Goal: Register for event/course

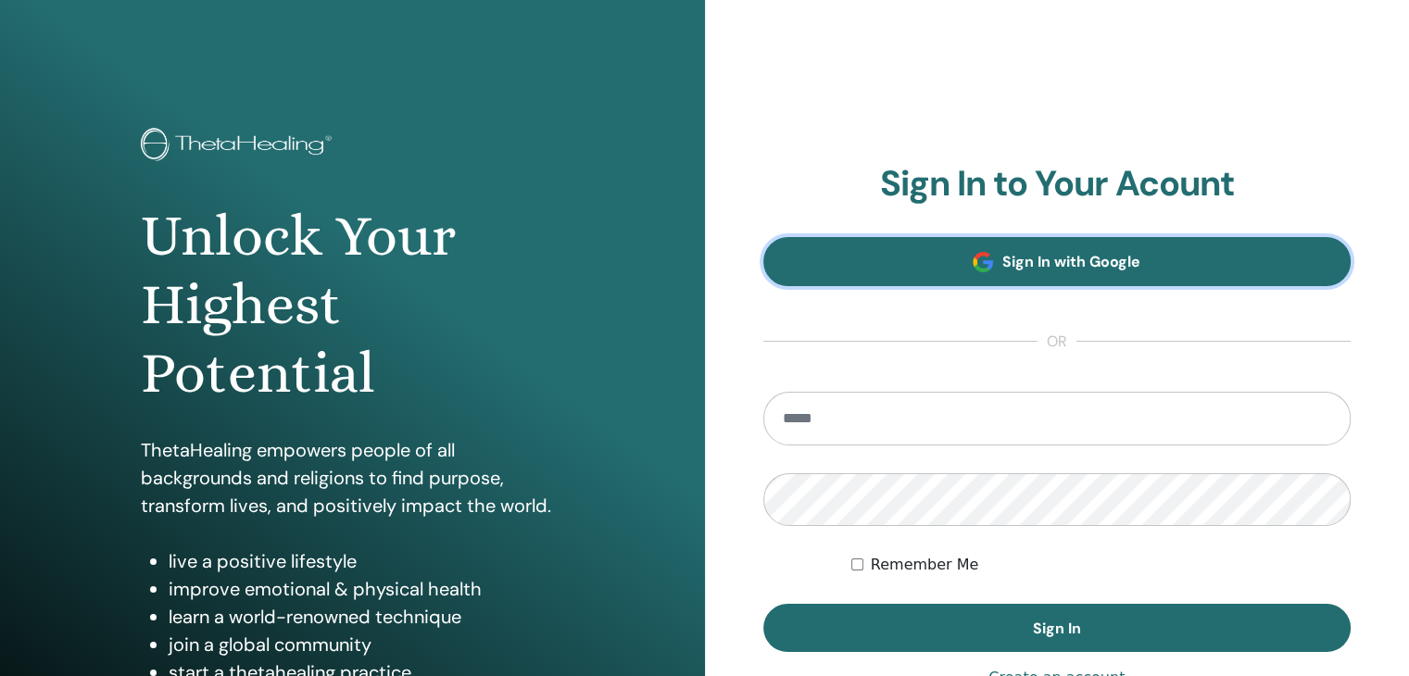
click at [972, 237] on link "Sign In with Google" at bounding box center [1057, 261] width 588 height 49
click at [988, 264] on span at bounding box center [982, 262] width 20 height 20
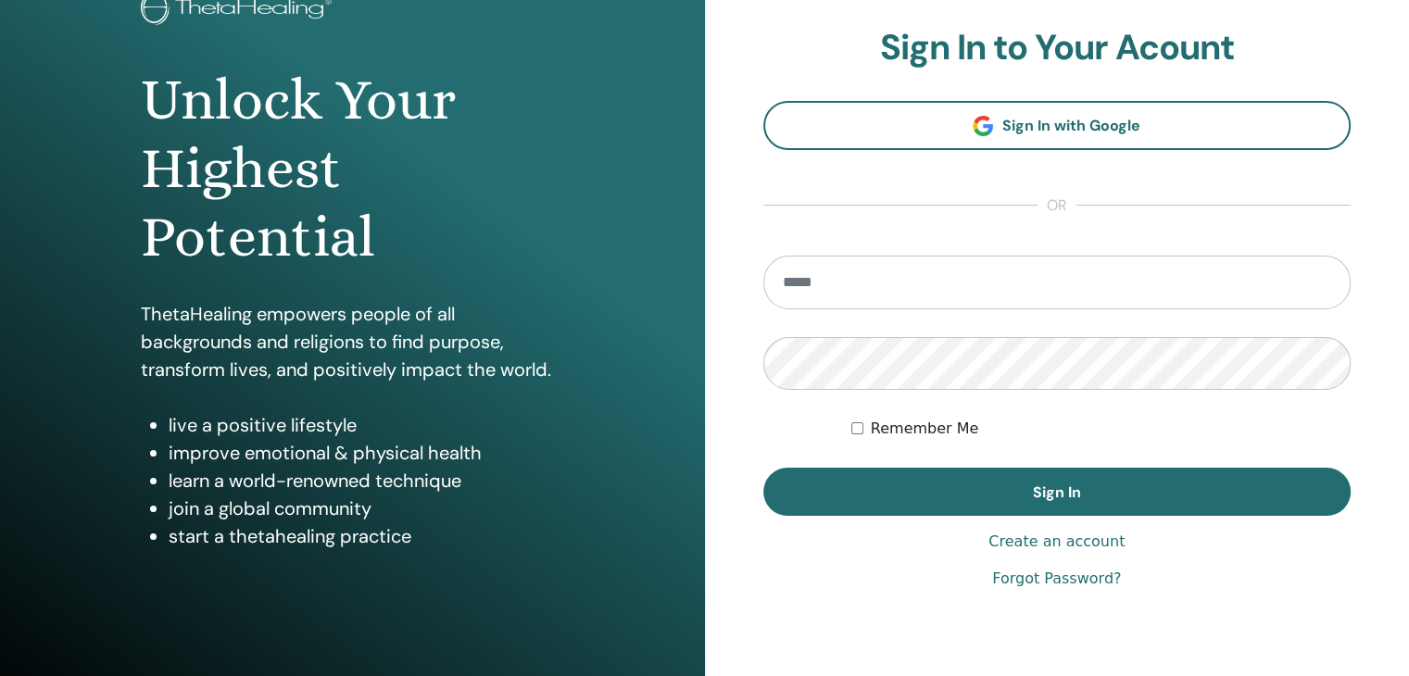
scroll to position [213, 0]
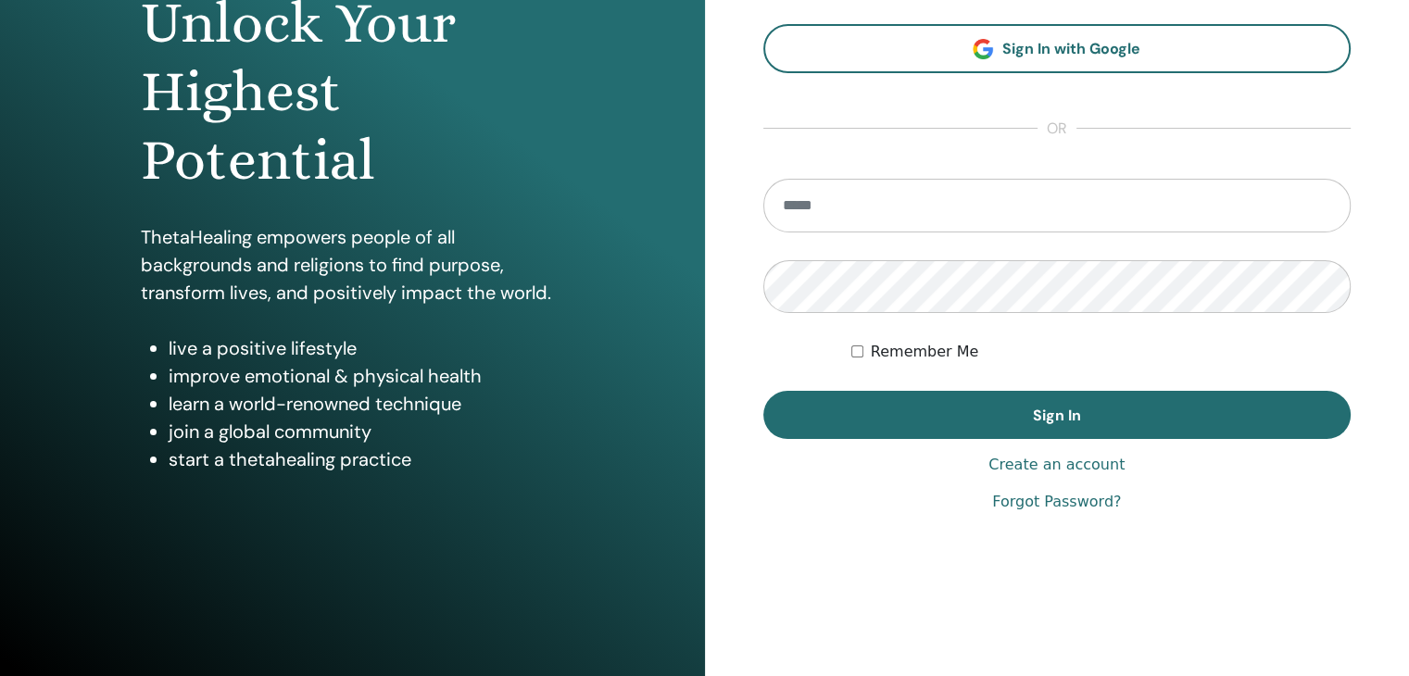
click at [874, 248] on form "Remember Me Sign In" at bounding box center [1057, 309] width 588 height 261
click at [882, 224] on input "email" at bounding box center [1057, 206] width 588 height 54
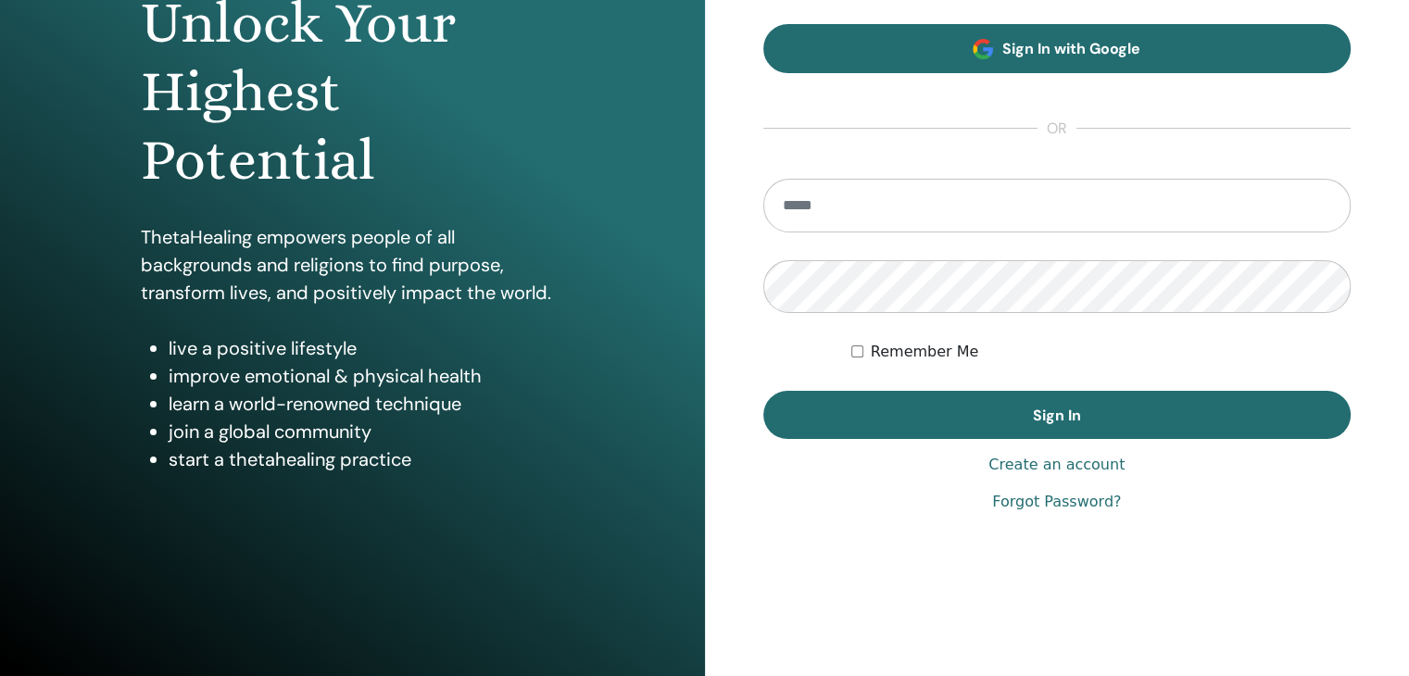
drag, startPoint x: 937, startPoint y: 84, endPoint x: 956, endPoint y: 64, distance: 27.5
click at [954, 65] on section "Sign In to Your Acount Sign In with Google or Remember Me Sign In" at bounding box center [1057, 194] width 588 height 489
click at [956, 64] on link "Sign In with Google" at bounding box center [1057, 48] width 588 height 49
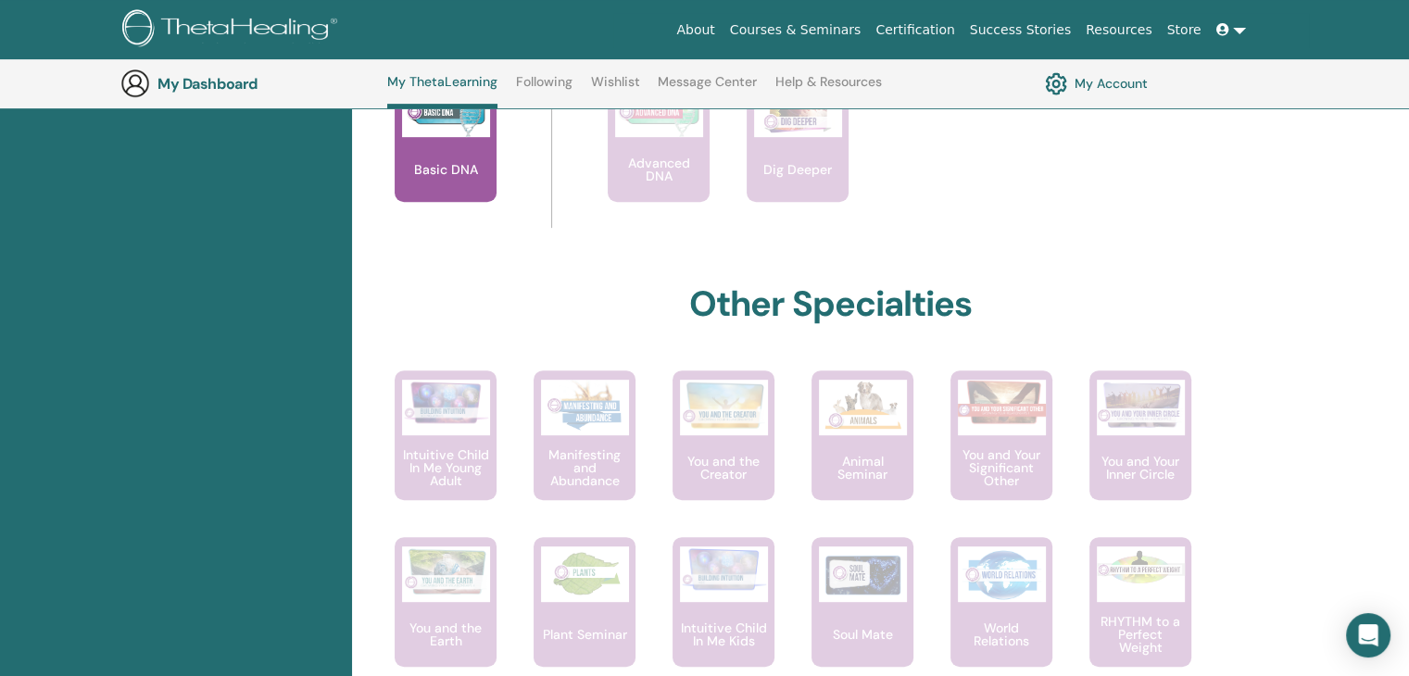
scroll to position [604, 0]
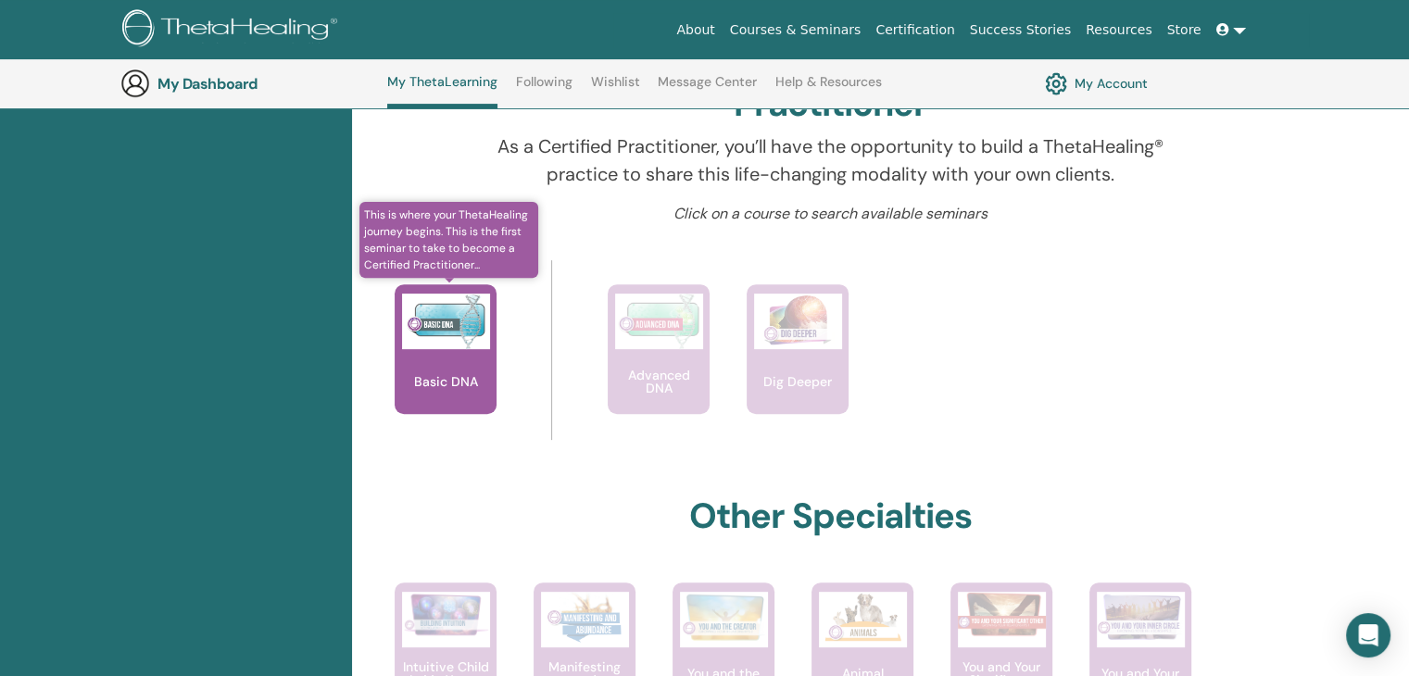
click at [456, 360] on div "Basic DNA" at bounding box center [446, 349] width 102 height 130
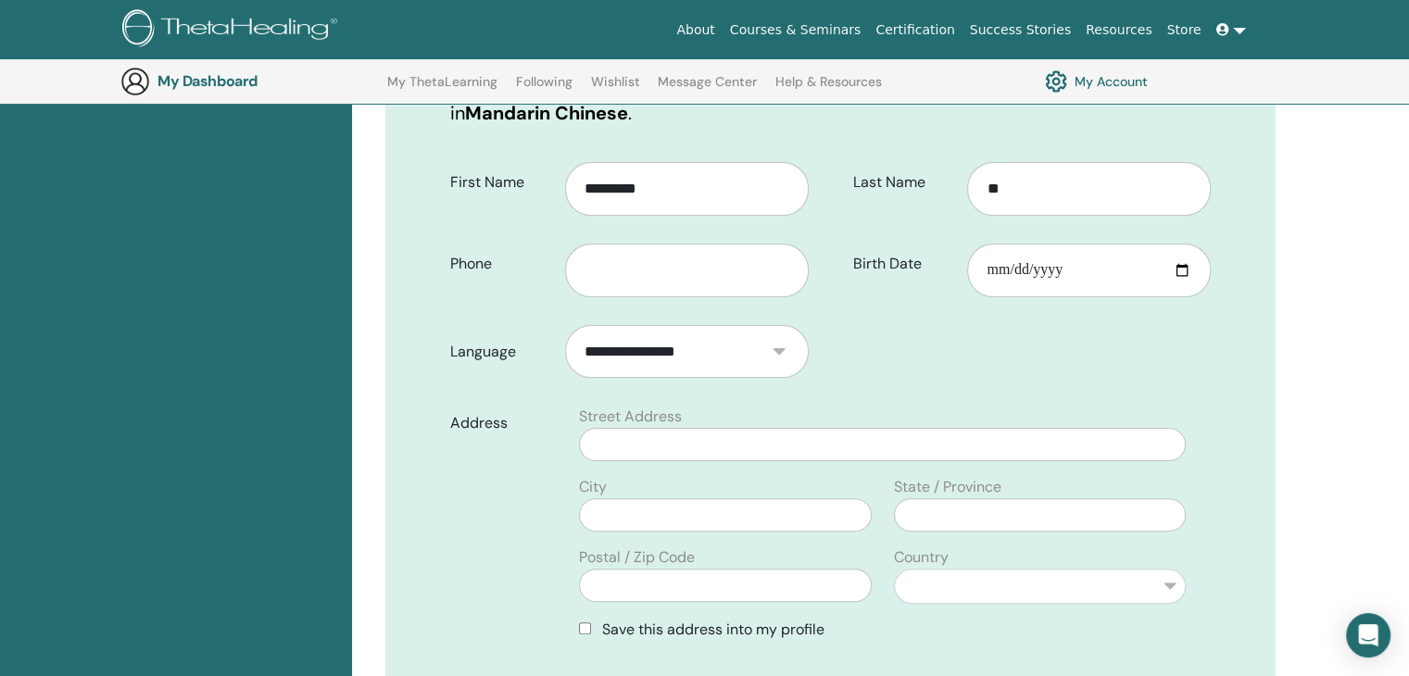
scroll to position [415, 0]
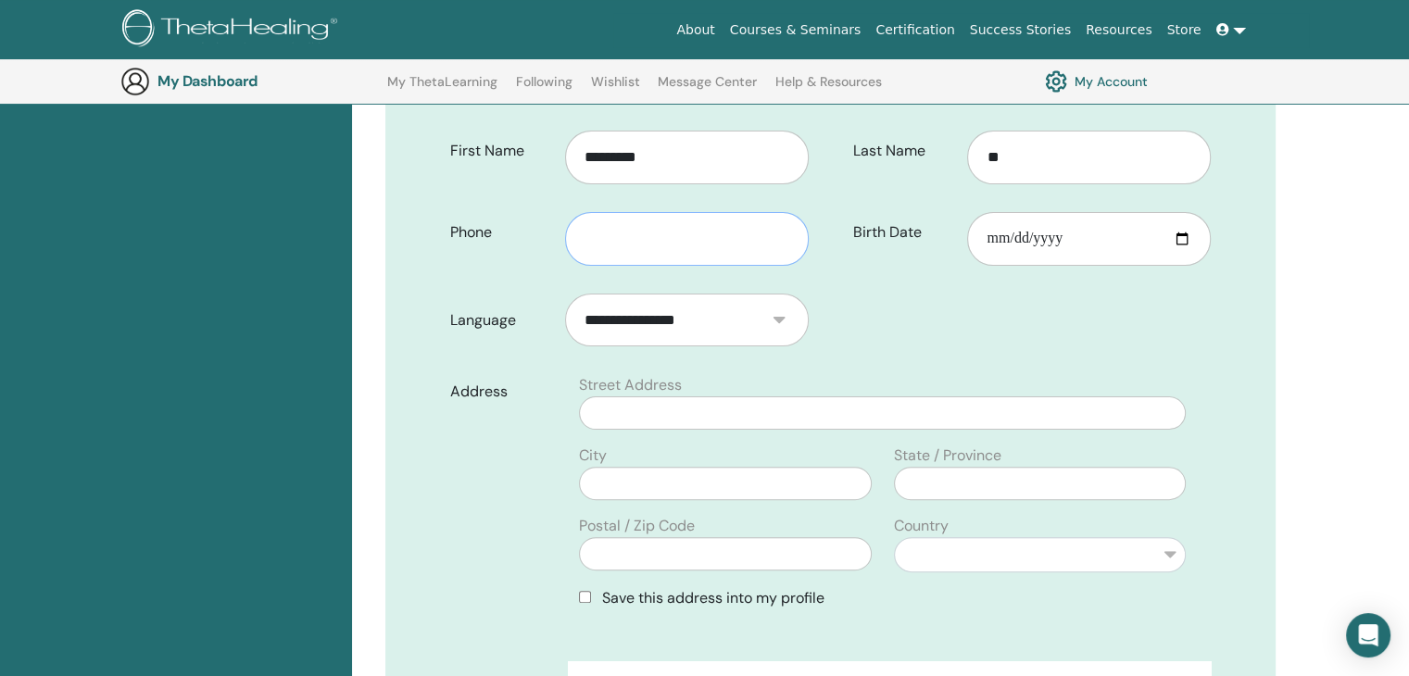
click at [722, 212] on input "text" at bounding box center [687, 239] width 244 height 54
type input "*"
type input "**********"
click at [1013, 212] on input "Birth Date" at bounding box center [1089, 239] width 244 height 54
click at [1008, 212] on input "Birth Date" at bounding box center [1089, 239] width 244 height 54
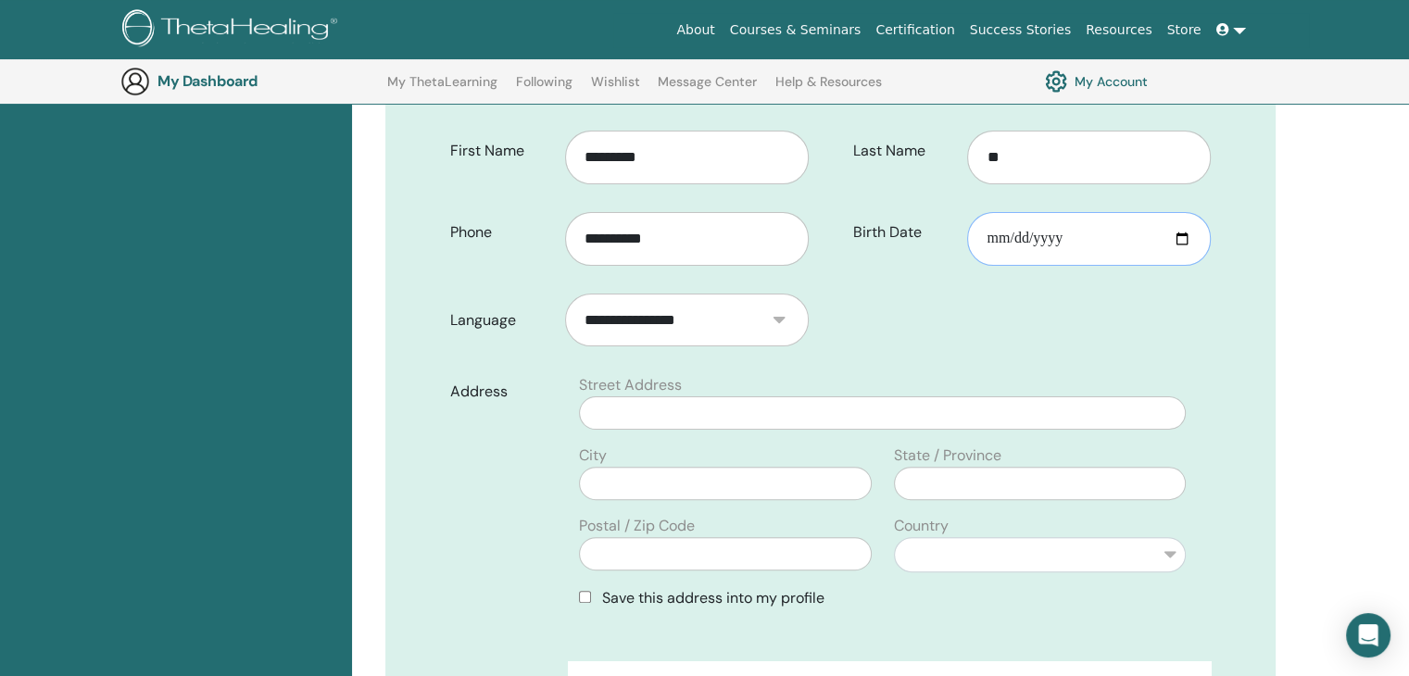
click at [1041, 212] on input "Birth Date" at bounding box center [1089, 239] width 244 height 54
type input "**********"
click at [687, 396] on input "text" at bounding box center [882, 412] width 607 height 33
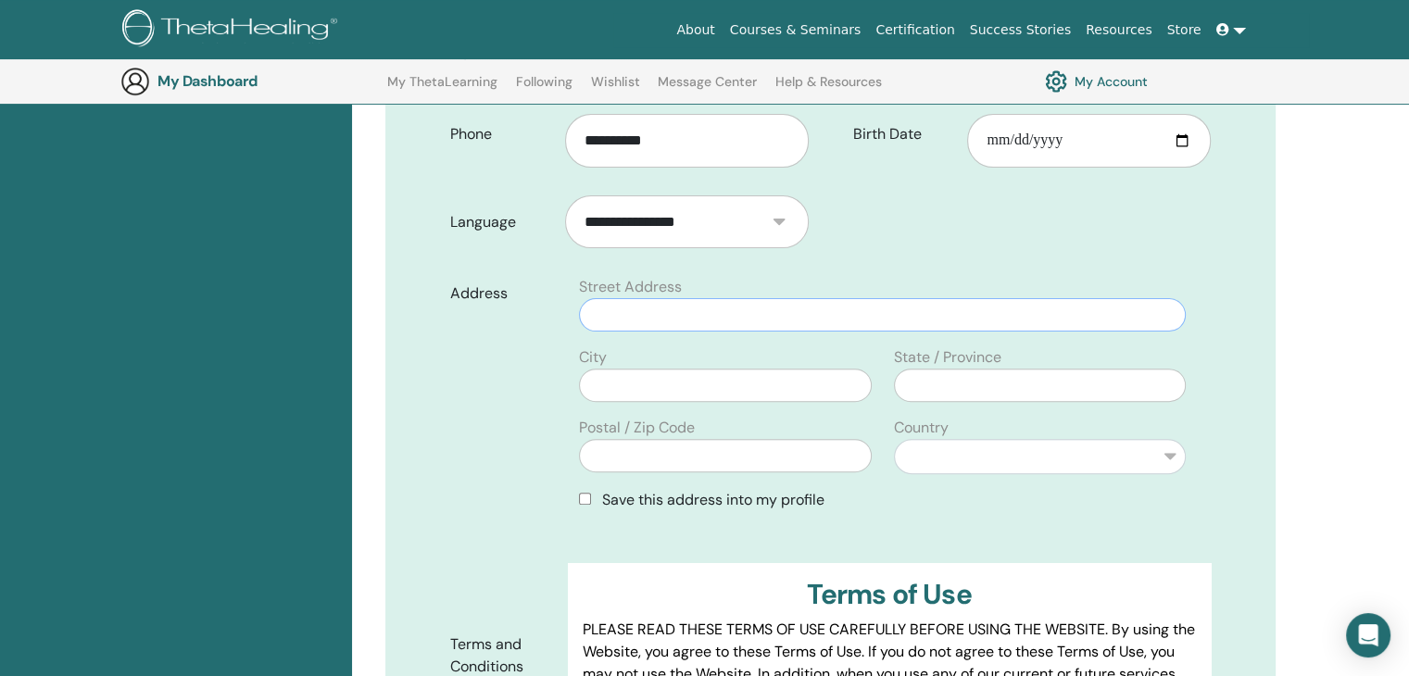
scroll to position [508, 0]
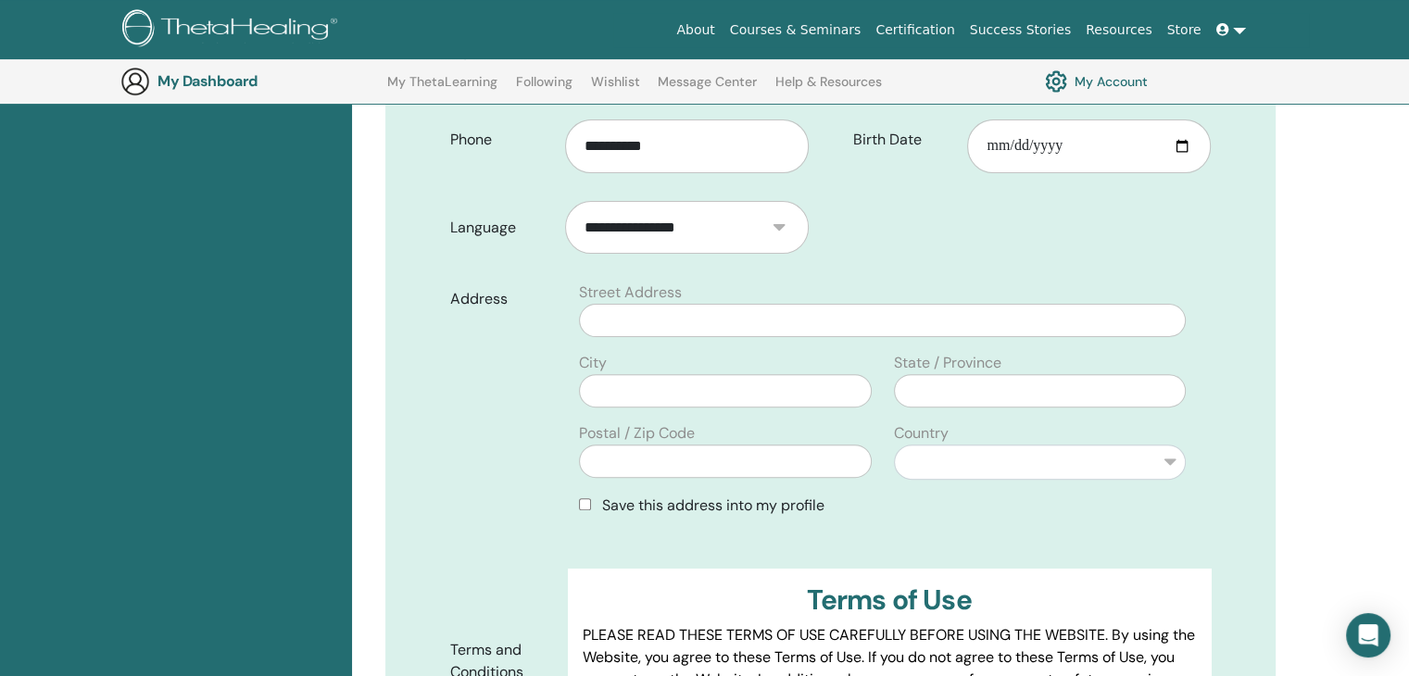
click at [589, 495] on div "Save this address into my profile" at bounding box center [882, 506] width 607 height 22
click at [598, 495] on div "Save this address into my profile" at bounding box center [882, 506] width 607 height 22
click at [600, 495] on div "Save this address into my profile" at bounding box center [882, 506] width 607 height 22
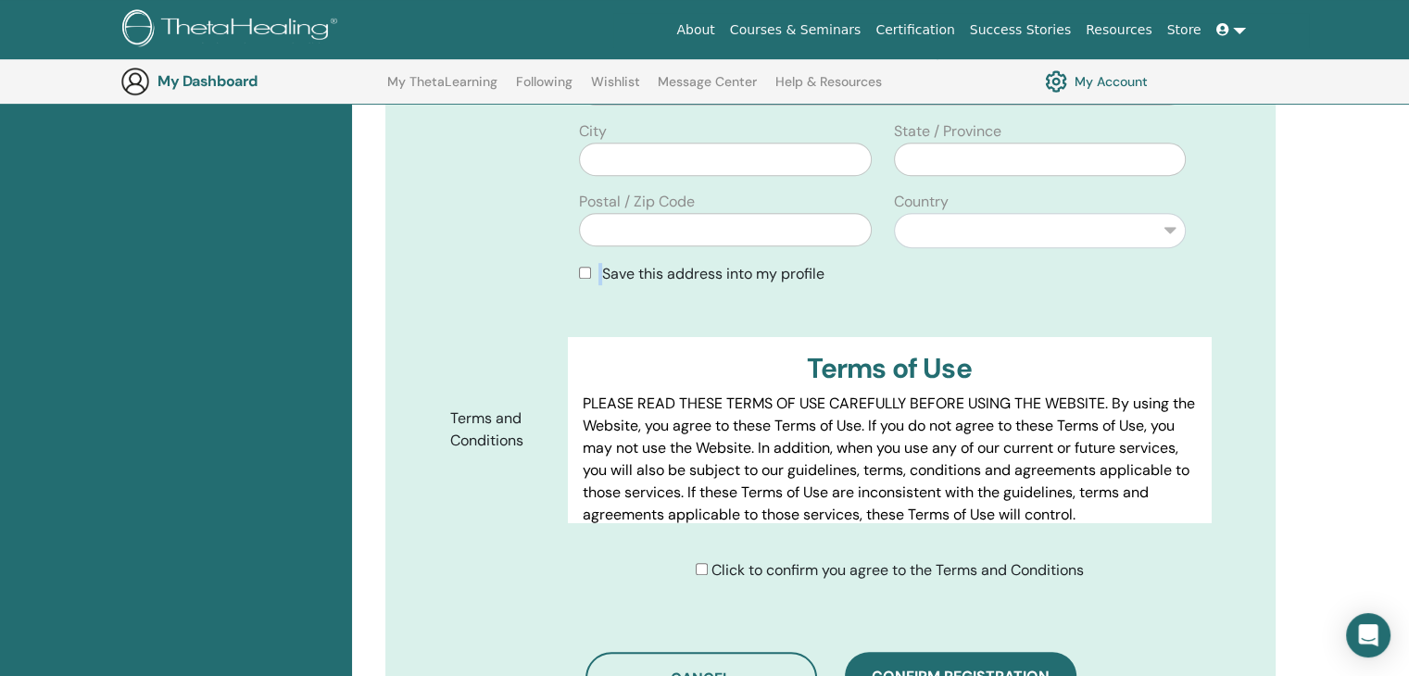
scroll to position [600, 0]
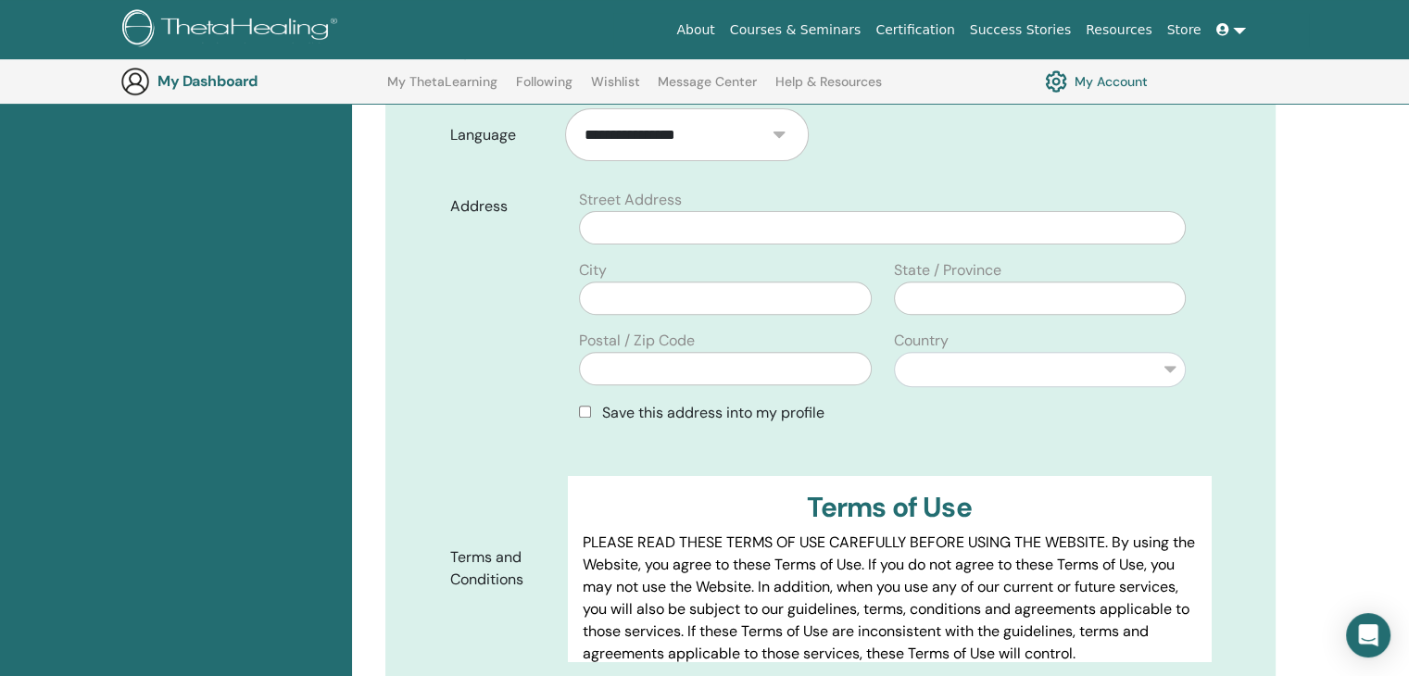
drag, startPoint x: 596, startPoint y: 242, endPoint x: 638, endPoint y: 213, distance: 51.4
click at [596, 259] on label "City" at bounding box center [593, 270] width 28 height 22
click at [638, 213] on input "text" at bounding box center [882, 227] width 607 height 33
type input "**"
click at [1117, 358] on div "**********" at bounding box center [1040, 330] width 314 height 143
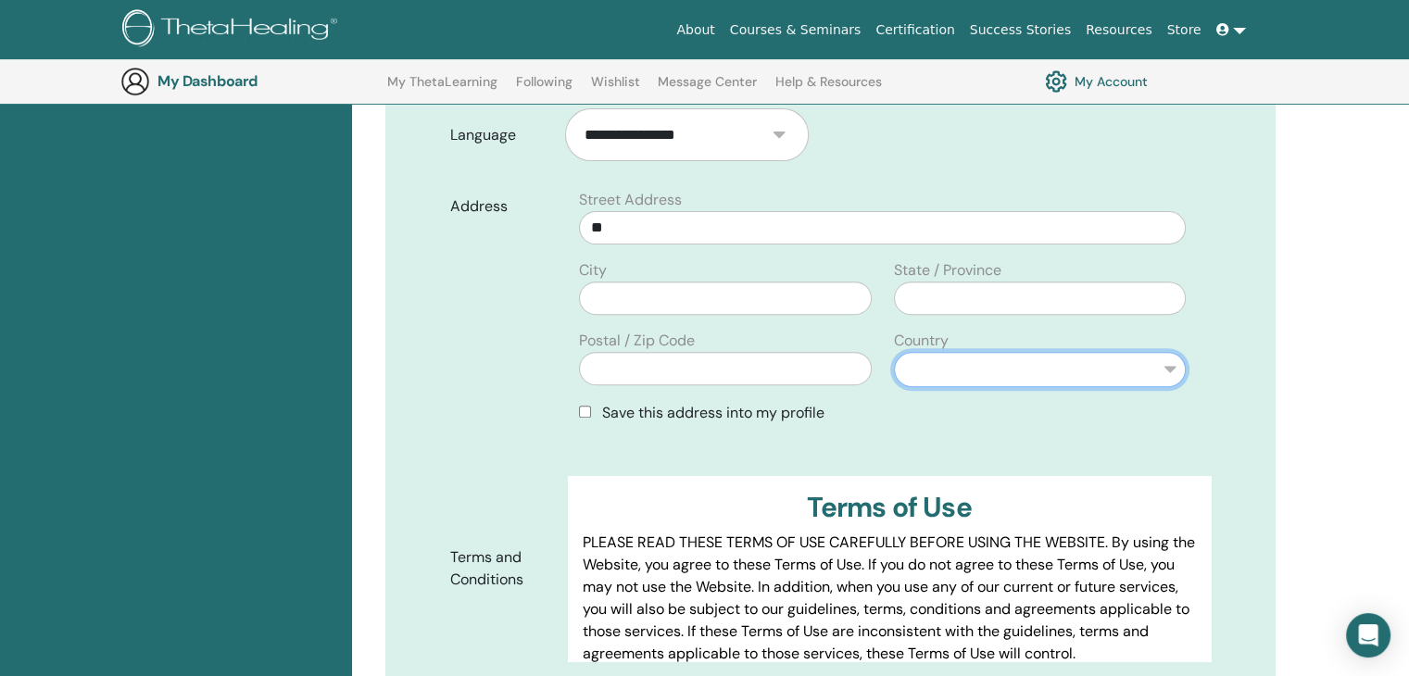
click at [1125, 352] on select "**********" at bounding box center [1040, 369] width 292 height 35
select select "***"
click at [894, 352] on select "**********" at bounding box center [1040, 369] width 292 height 35
click at [650, 352] on input "text" at bounding box center [725, 368] width 292 height 33
click at [659, 282] on input "text" at bounding box center [725, 298] width 292 height 33
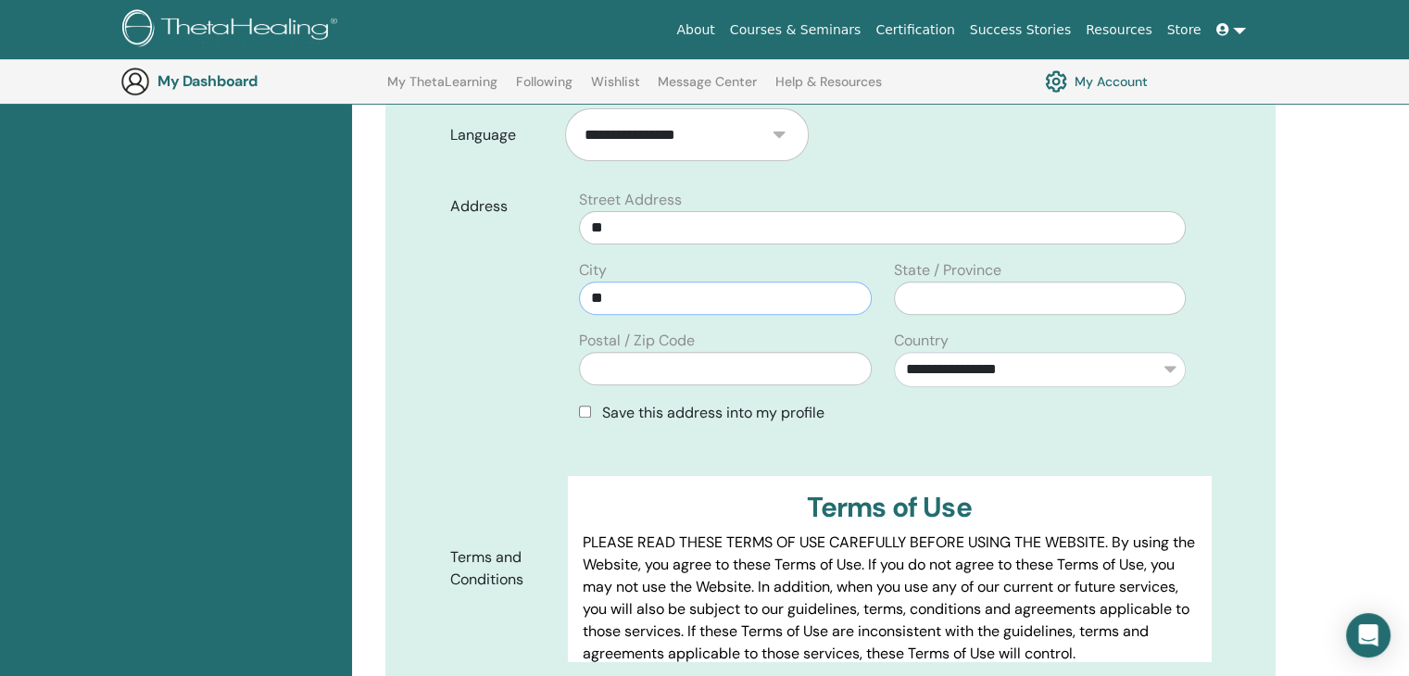
type input "*"
type input "**********"
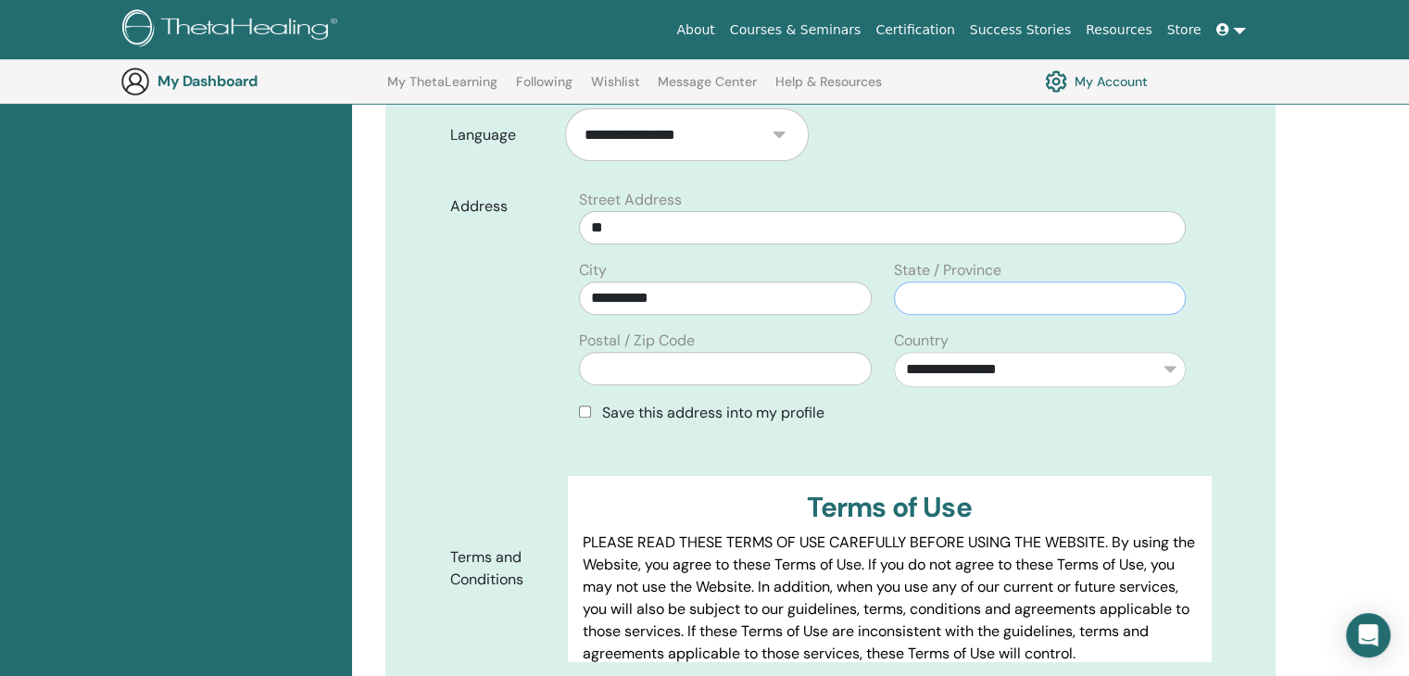
click at [971, 282] on input "text" at bounding box center [1040, 298] width 292 height 33
click at [677, 352] on input "text" at bounding box center [725, 368] width 292 height 33
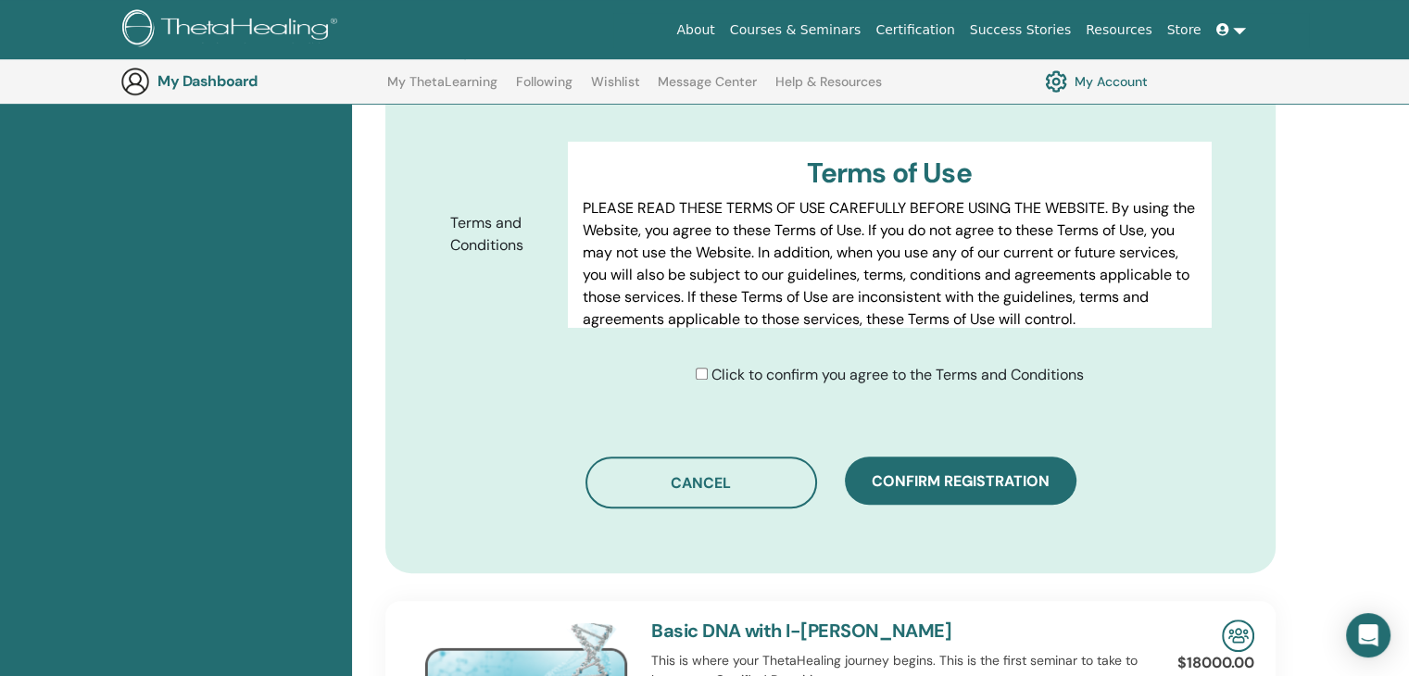
scroll to position [1156, 0]
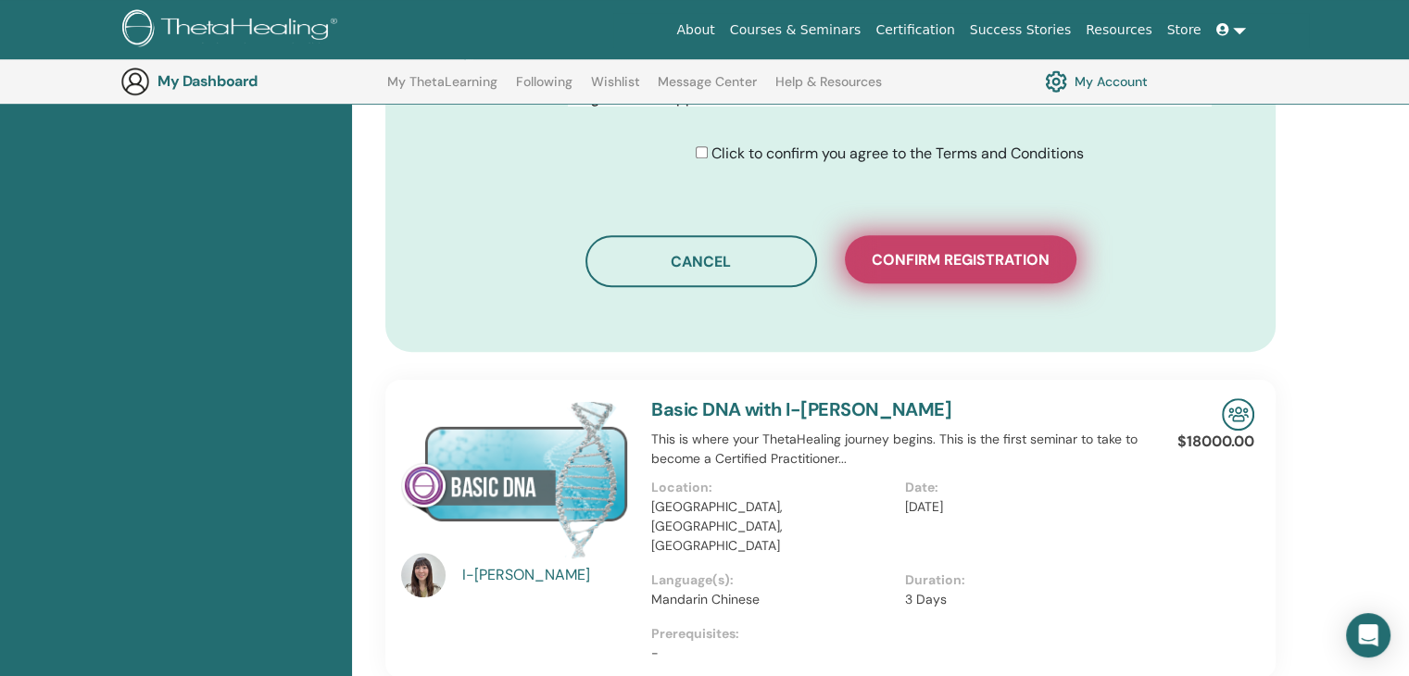
click at [954, 250] on span "Confirm registration" at bounding box center [961, 259] width 178 height 19
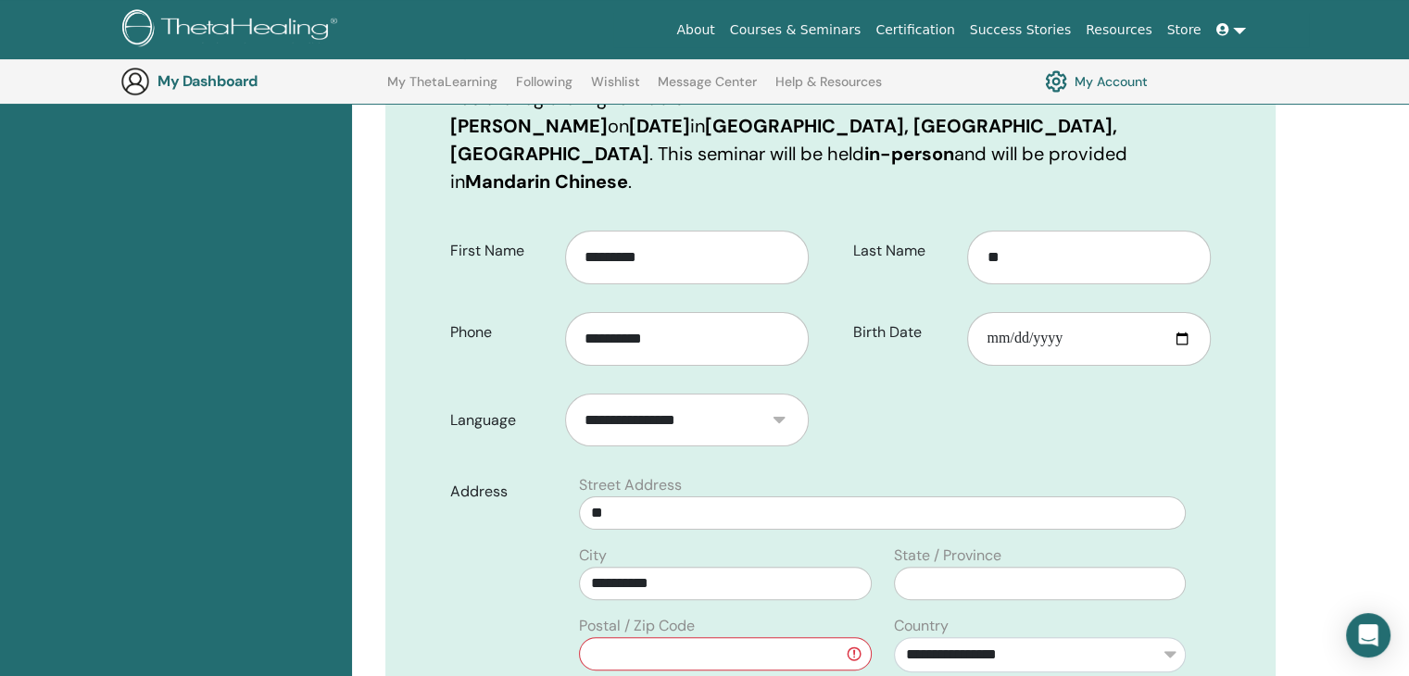
scroll to position [415, 0]
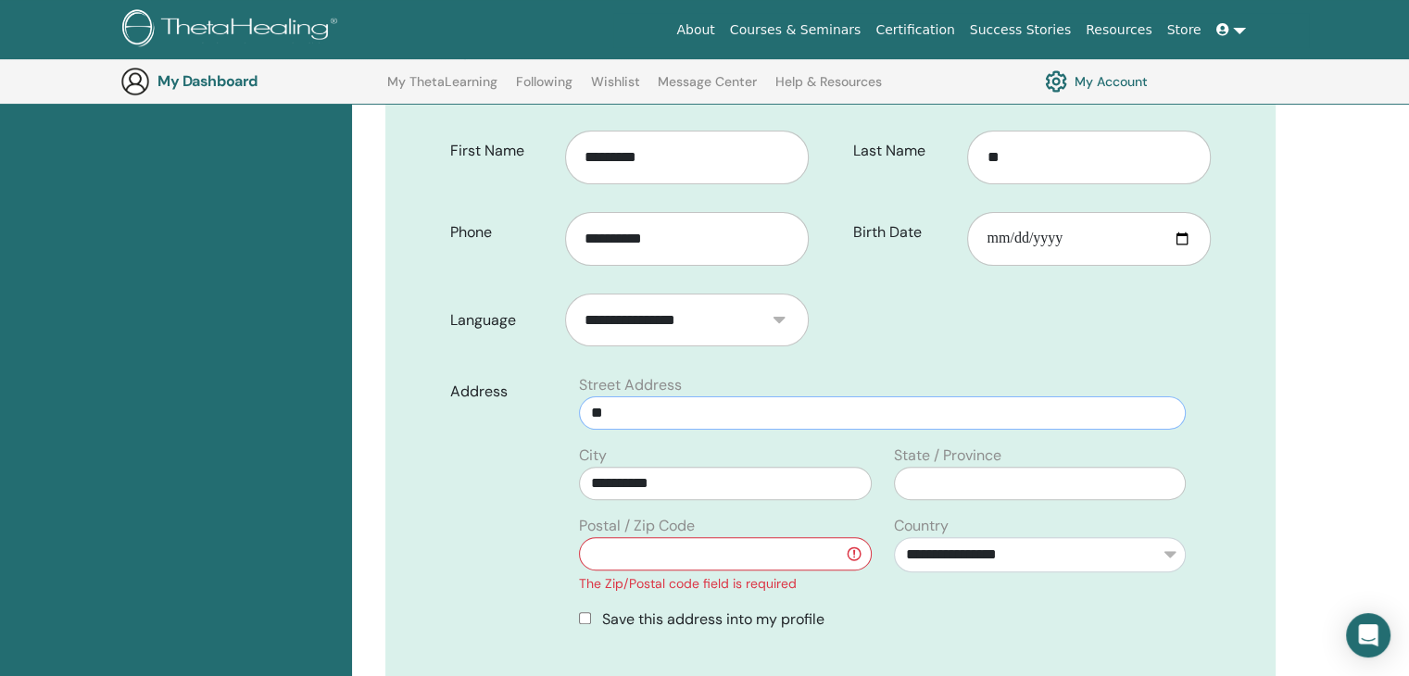
click at [657, 396] on input "**" at bounding box center [882, 412] width 607 height 33
type input "*"
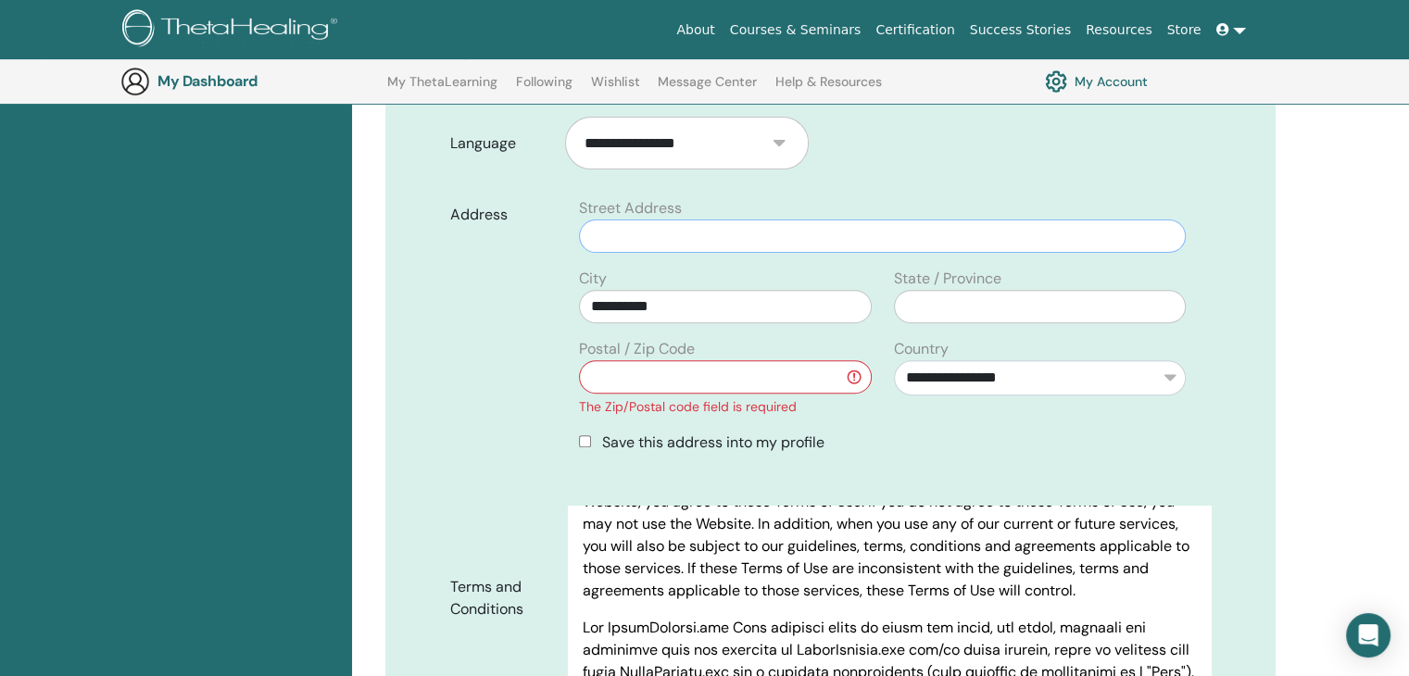
scroll to position [878, 0]
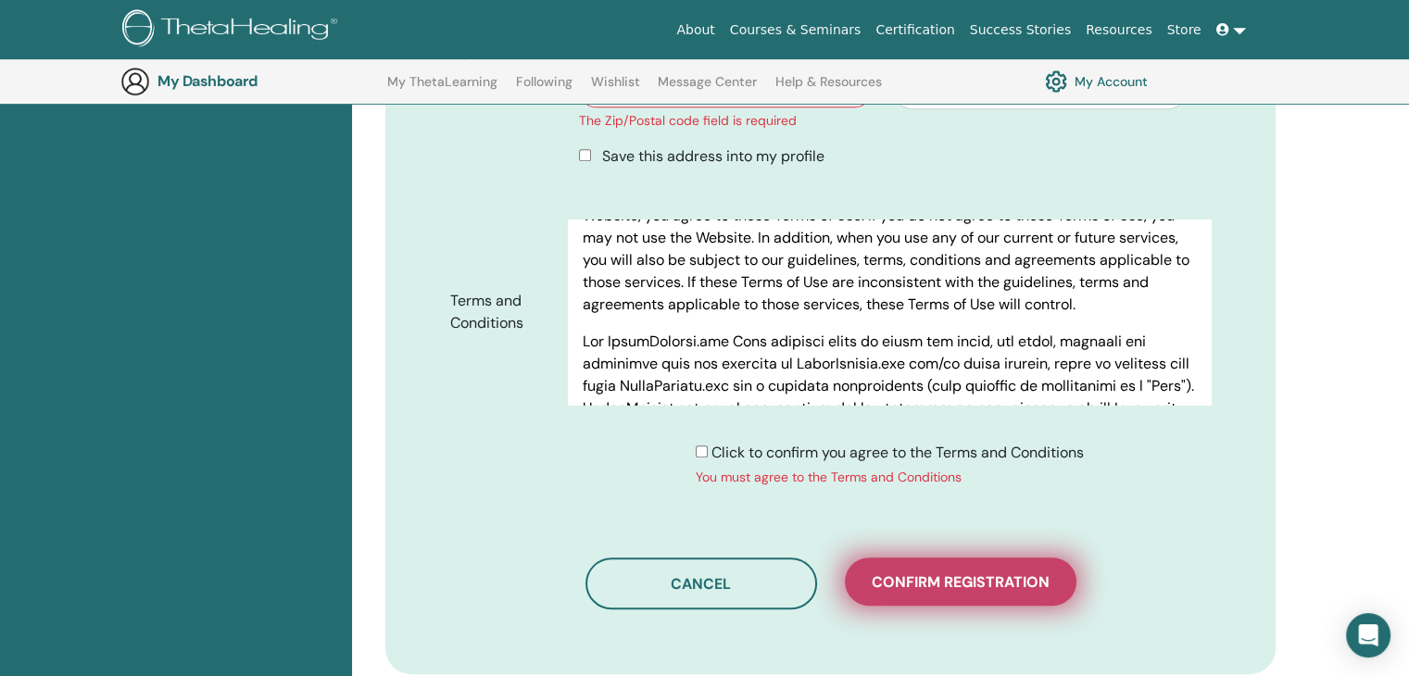
click at [985, 571] on button "Confirm registration" at bounding box center [961, 582] width 232 height 48
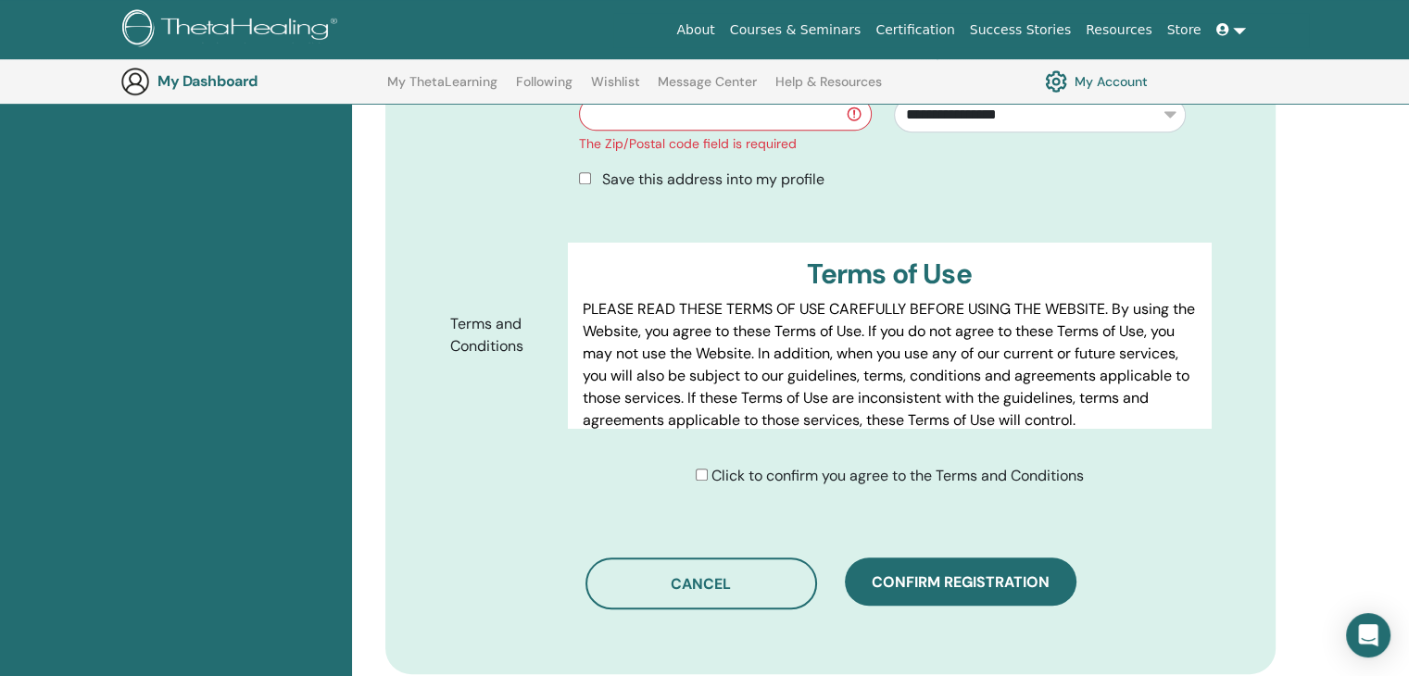
scroll to position [415, 0]
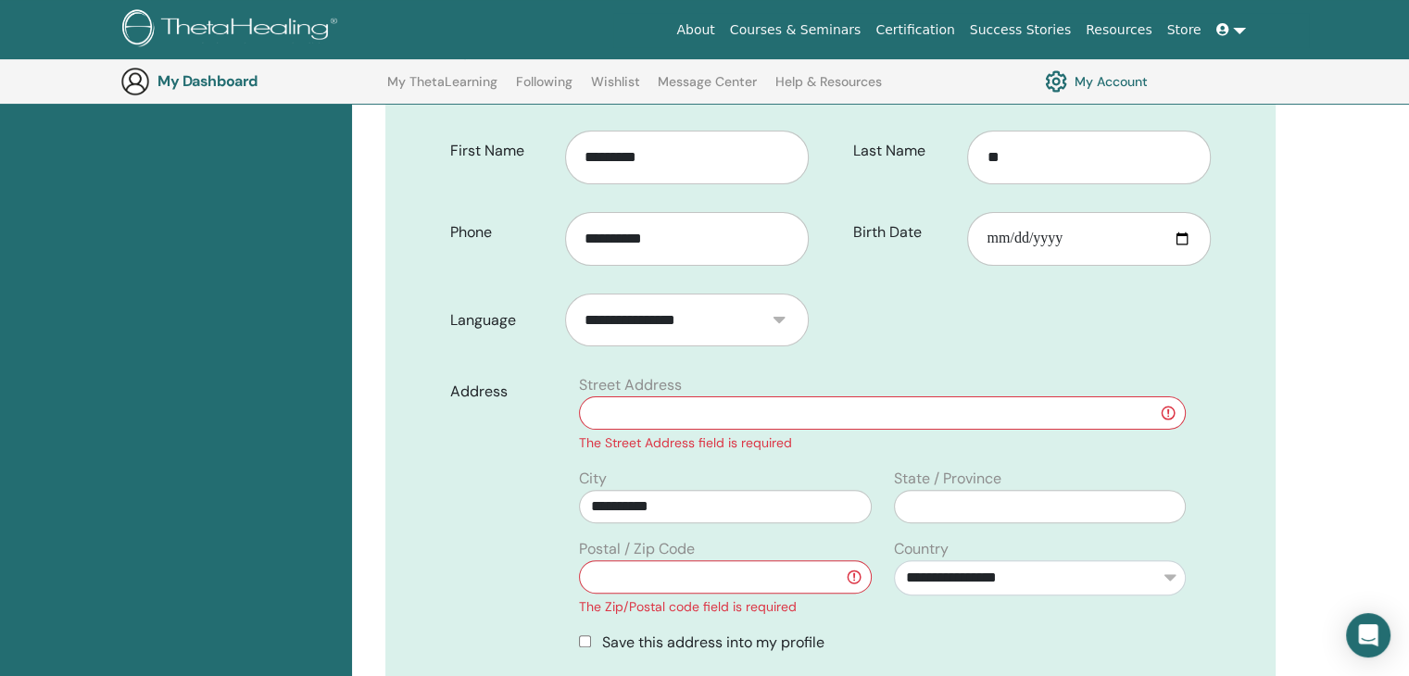
click at [716, 561] on input "text" at bounding box center [725, 576] width 292 height 33
type input "*"
drag, startPoint x: 1052, startPoint y: 471, endPoint x: 1052, endPoint y: 486, distance: 14.8
click at [1053, 490] on input "text" at bounding box center [1040, 506] width 292 height 33
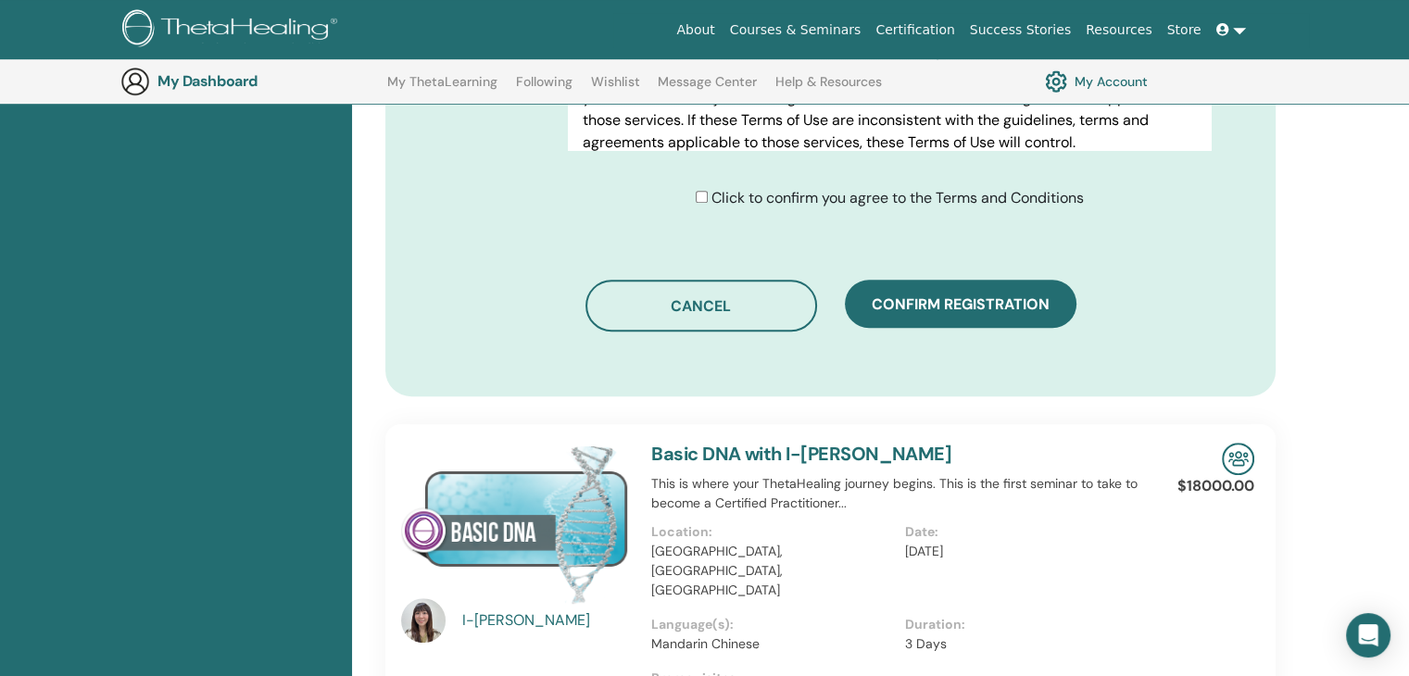
scroll to position [1063, 0]
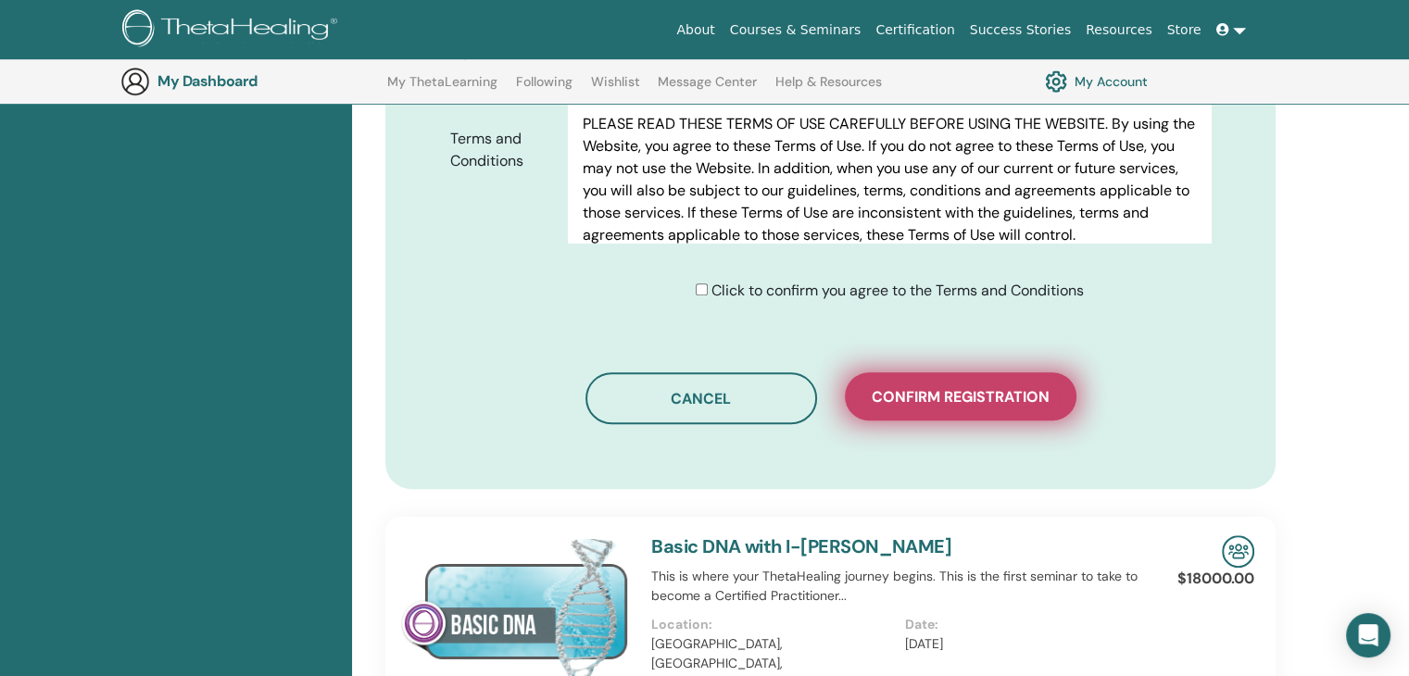
click at [936, 387] on span "Confirm registration" at bounding box center [961, 396] width 178 height 19
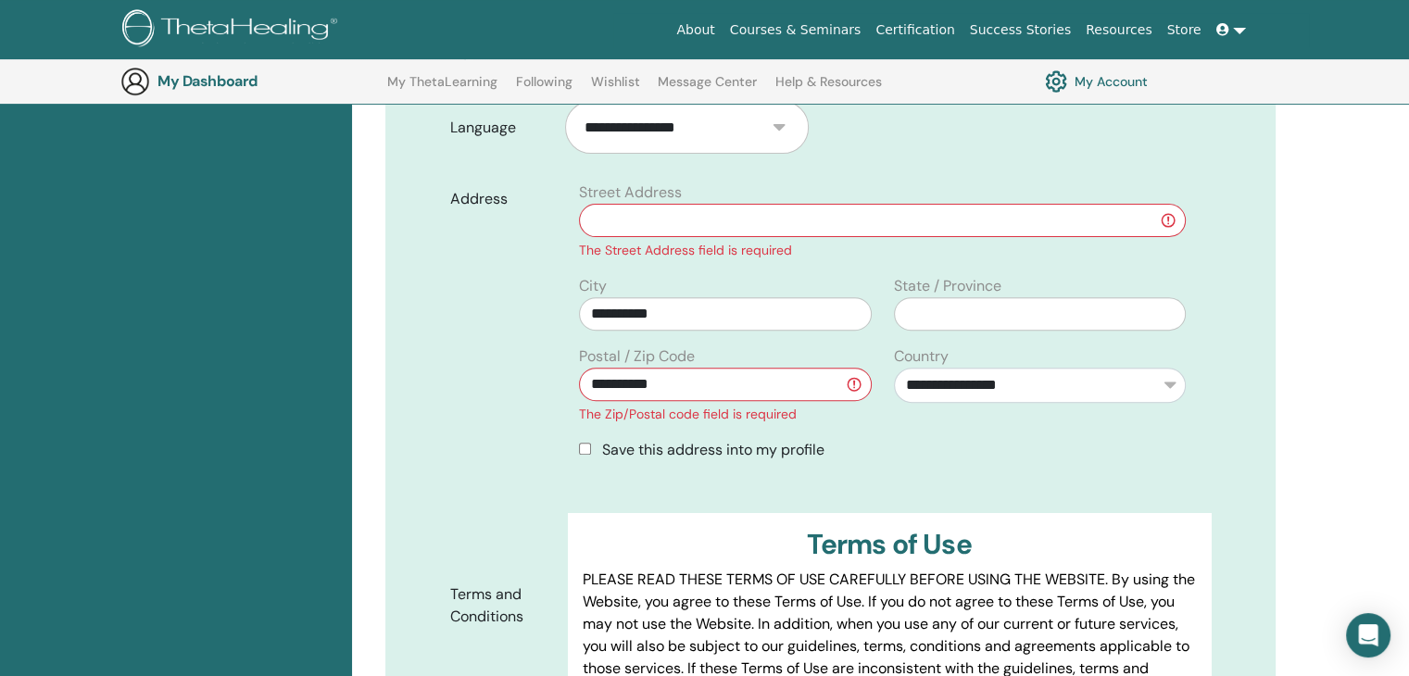
scroll to position [508, 0]
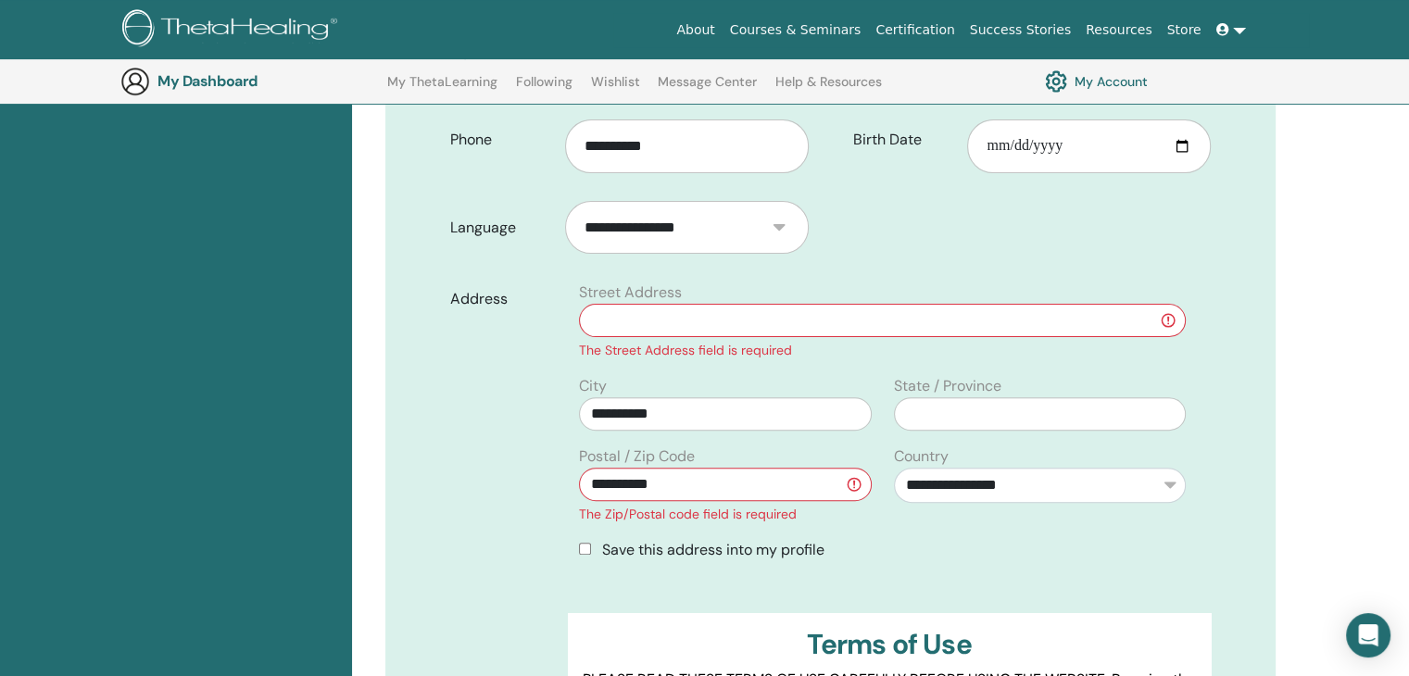
click at [689, 468] on input "**********" at bounding box center [725, 484] width 292 height 33
click at [816, 468] on input "**********" at bounding box center [725, 484] width 292 height 33
drag, startPoint x: 574, startPoint y: 419, endPoint x: 634, endPoint y: 419, distance: 60.2
click at [739, 445] on div "**********" at bounding box center [725, 484] width 314 height 79
copy label "Postal / Zip Code"
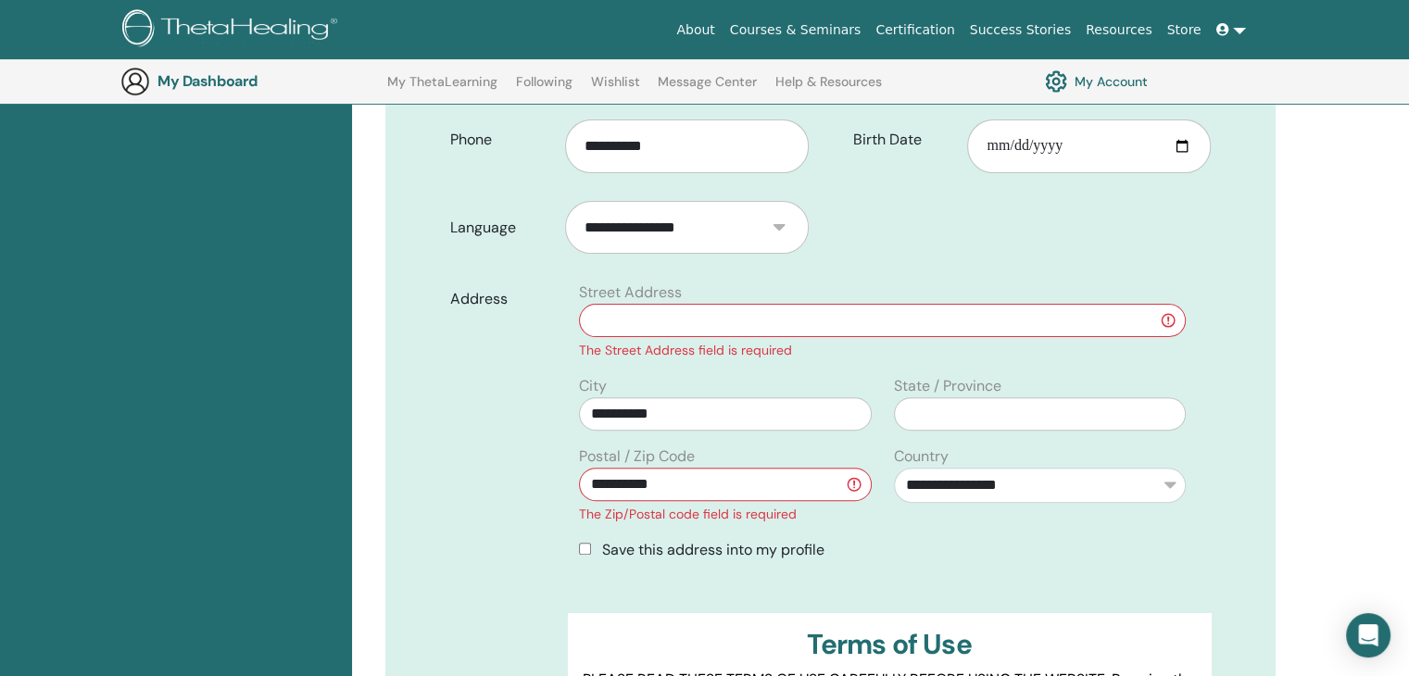
click at [734, 468] on input "**********" at bounding box center [725, 484] width 292 height 33
type input "*"
click at [837, 282] on div "Street Address The Street Address field is required" at bounding box center [882, 321] width 629 height 79
click at [806, 304] on input "text" at bounding box center [882, 320] width 607 height 33
drag, startPoint x: 578, startPoint y: 257, endPoint x: 678, endPoint y: 260, distance: 100.1
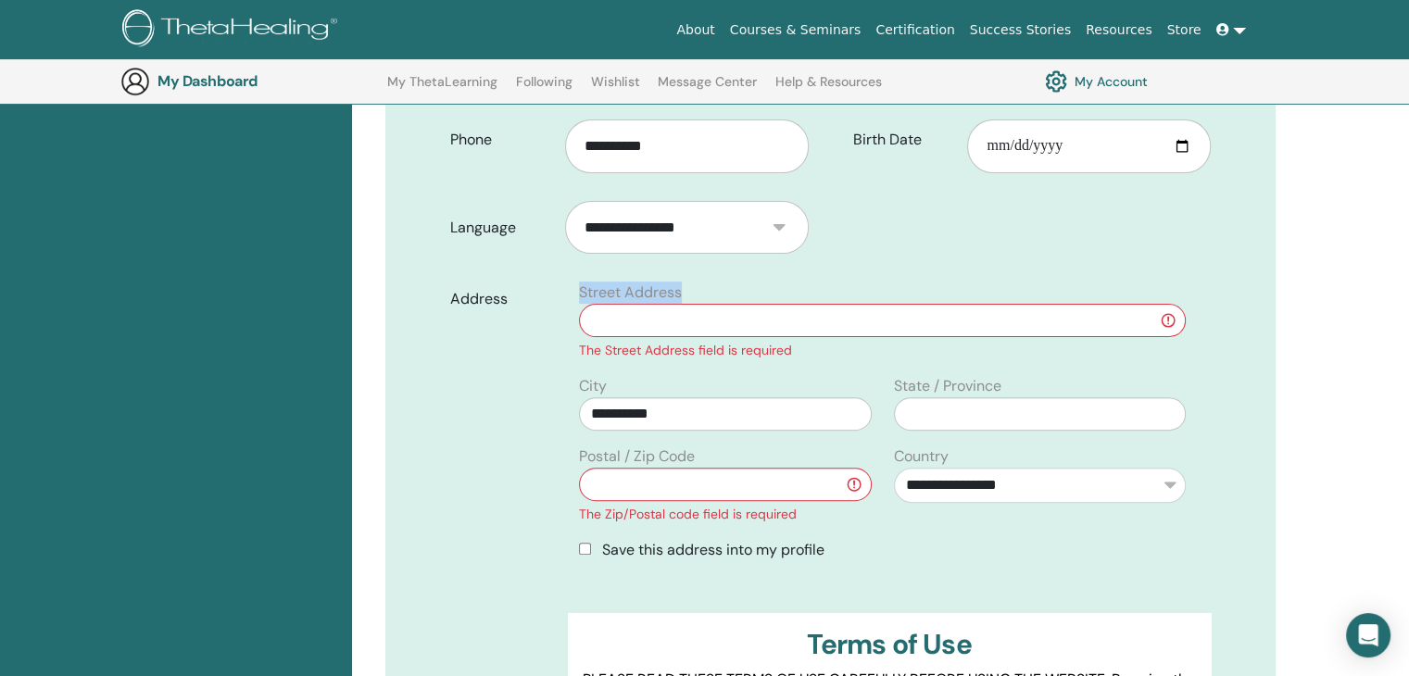
click at [708, 282] on div "Street Address The Street Address field is required" at bounding box center [882, 321] width 629 height 79
copy label "Street Address"
drag, startPoint x: 968, startPoint y: 350, endPoint x: 1022, endPoint y: 346, distance: 53.8
click at [1022, 375] on div "State / Province" at bounding box center [1040, 403] width 314 height 56
copy label "State / Province"
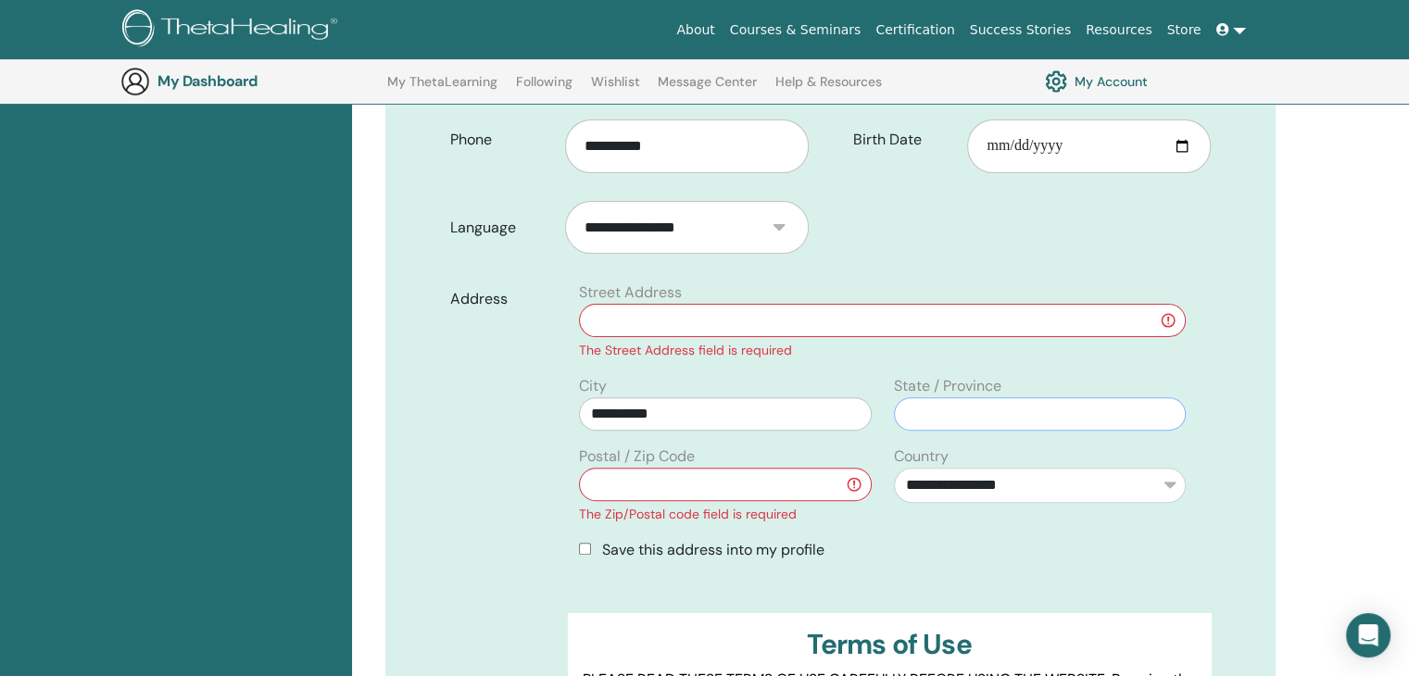
click at [970, 397] on input "text" at bounding box center [1040, 413] width 292 height 33
type input "*"
type input "******"
click at [659, 468] on input "text" at bounding box center [725, 484] width 292 height 33
type input "*"
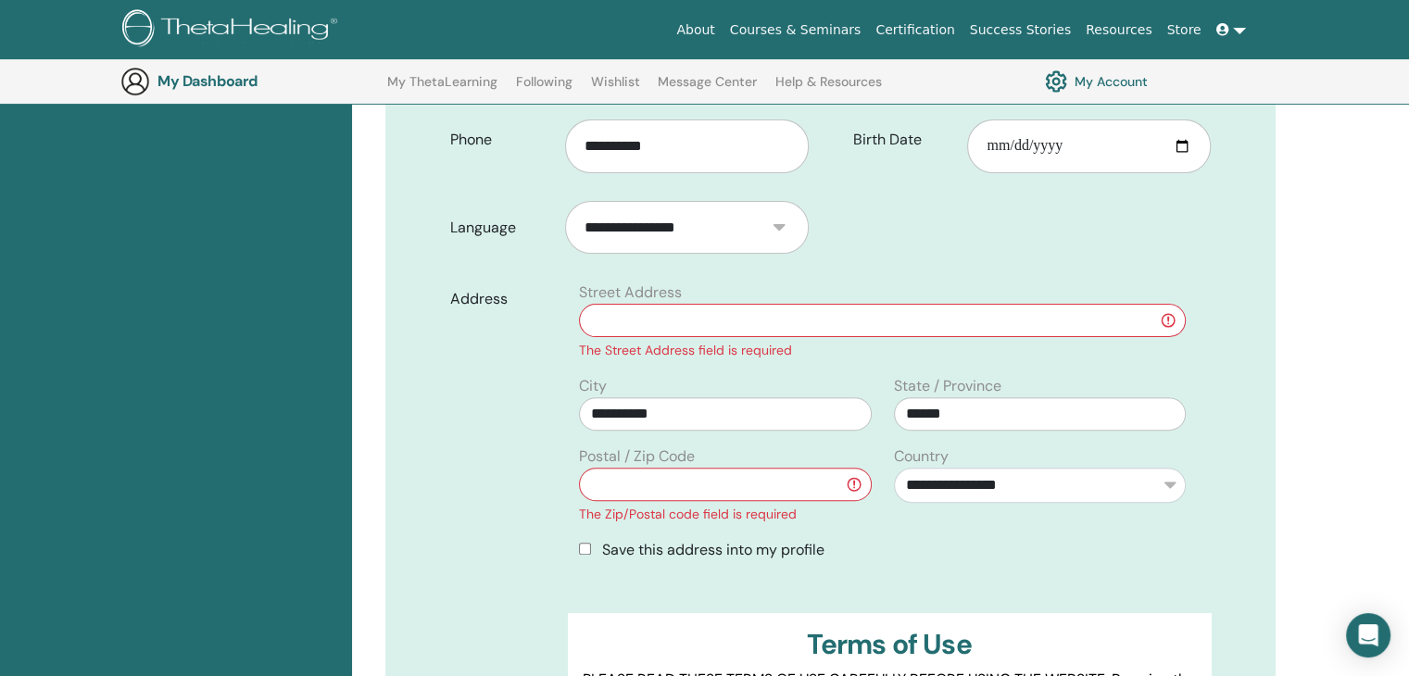
type input "*"
type input "***"
click at [661, 311] on div "Street Address The Street Address field is required" at bounding box center [882, 321] width 629 height 79
click at [662, 304] on input "text" at bounding box center [882, 320] width 607 height 33
type input "*"
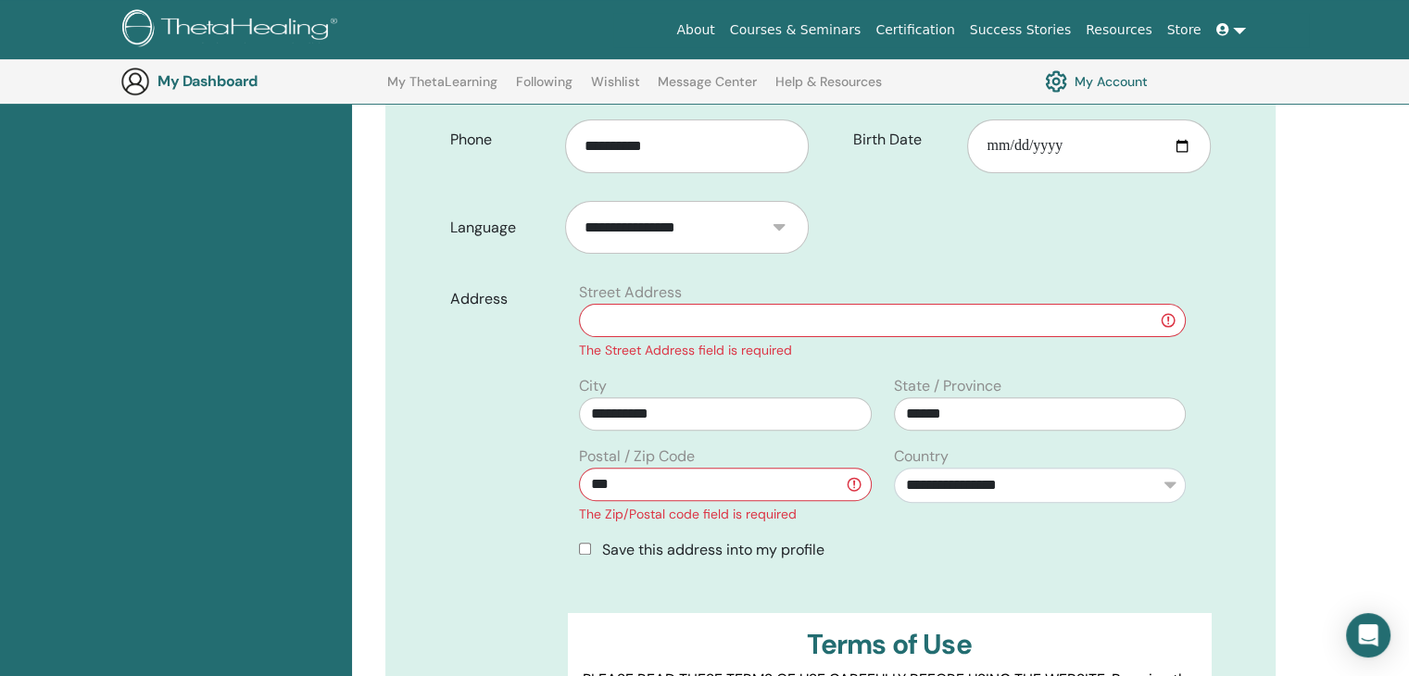
type input "*"
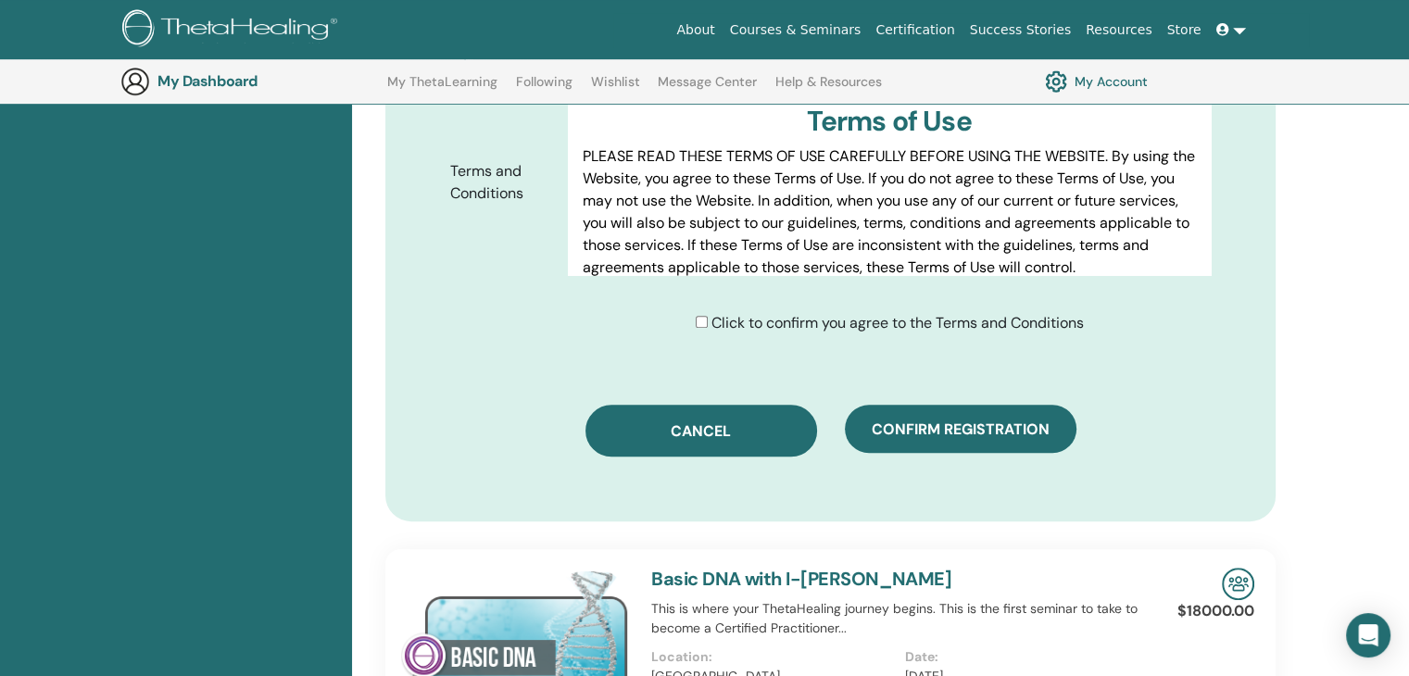
scroll to position [1063, 0]
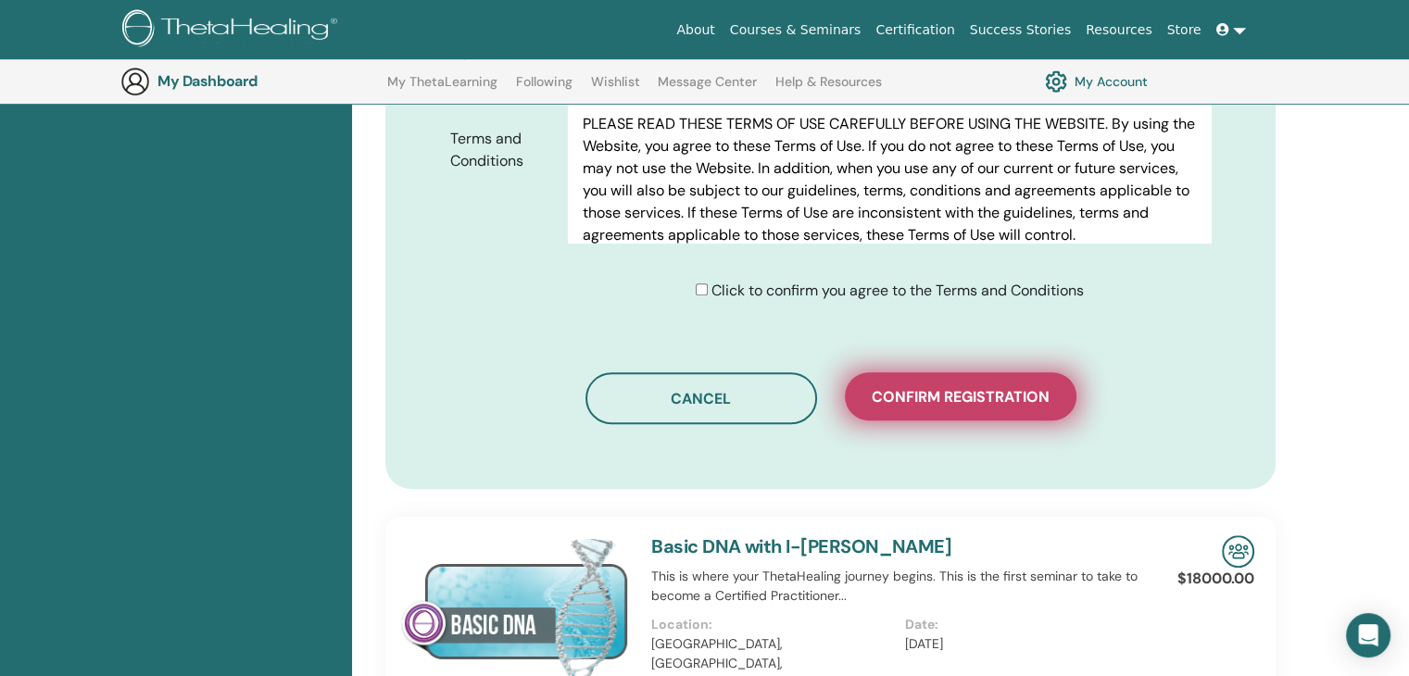
type input "**********"
click at [926, 387] on span "Confirm registration" at bounding box center [961, 396] width 178 height 19
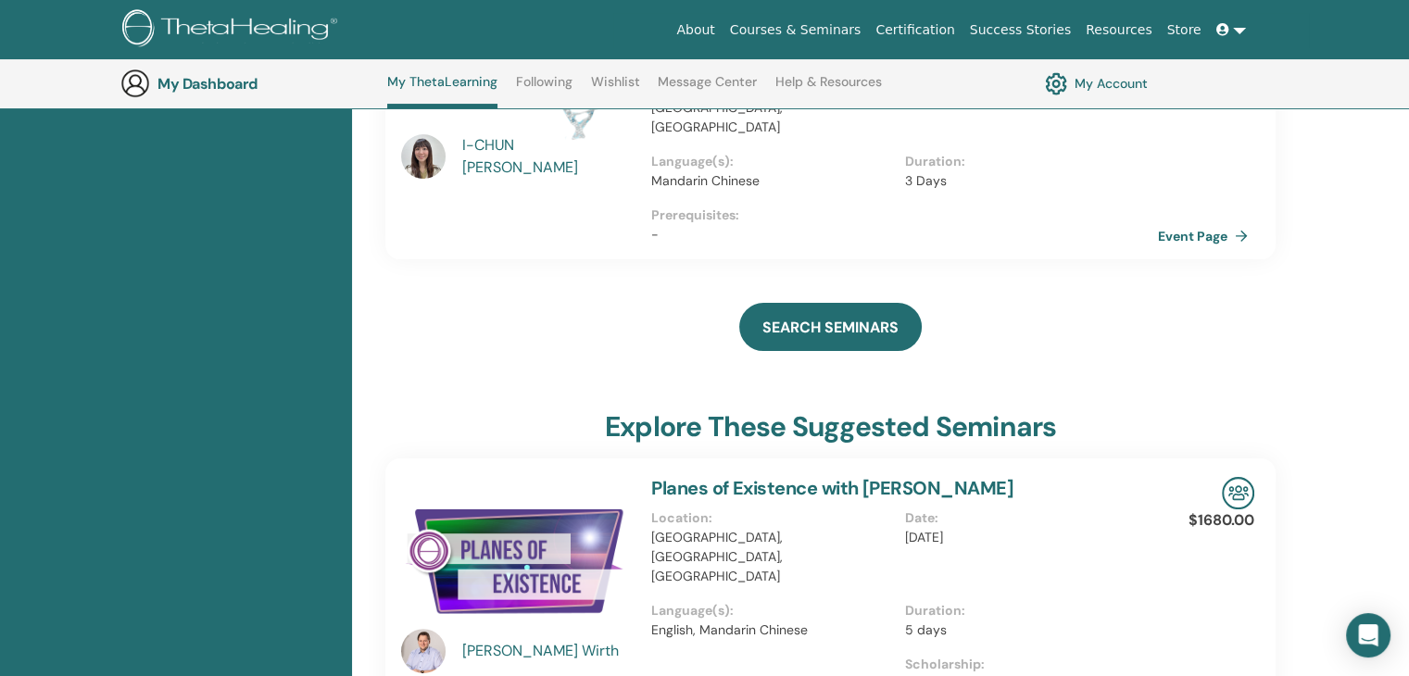
scroll to position [419, 0]
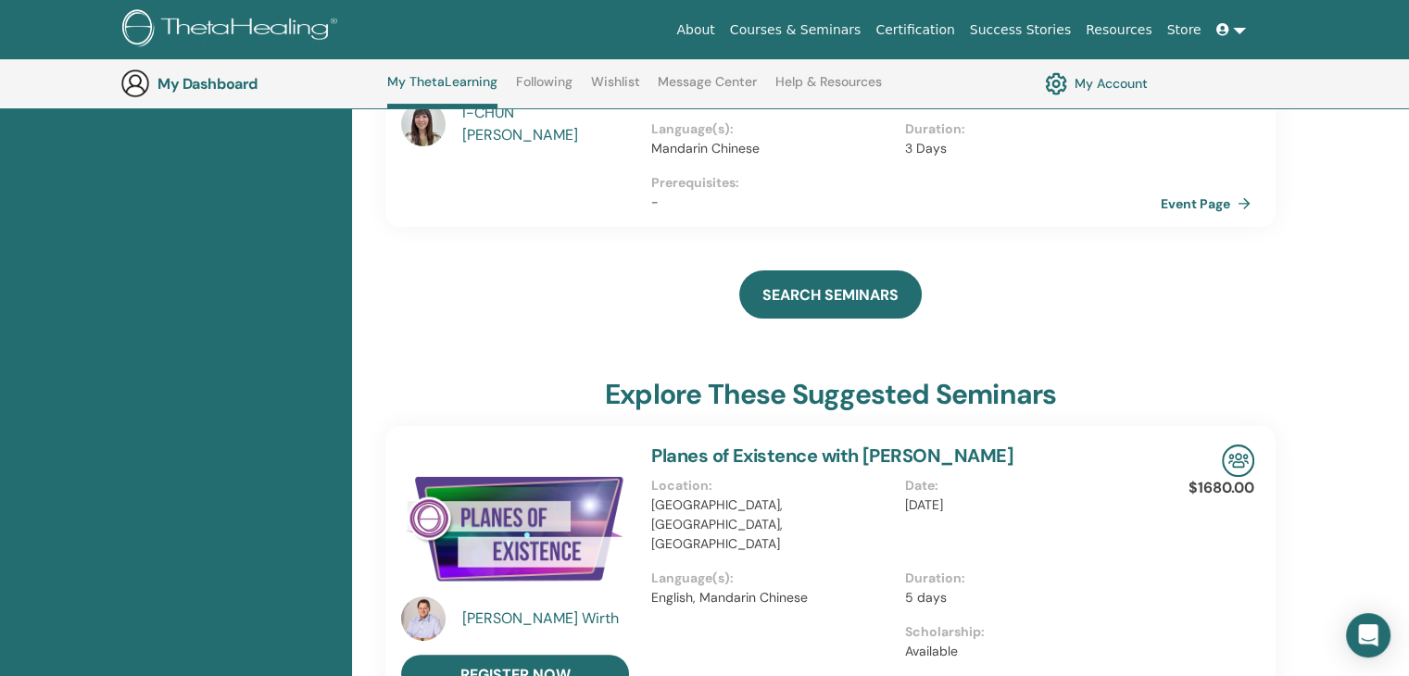
click at [1187, 190] on link "Event Page" at bounding box center [1209, 204] width 97 height 28
click at [842, 248] on div "SEARCH SEMINARS" at bounding box center [830, 294] width 890 height 93
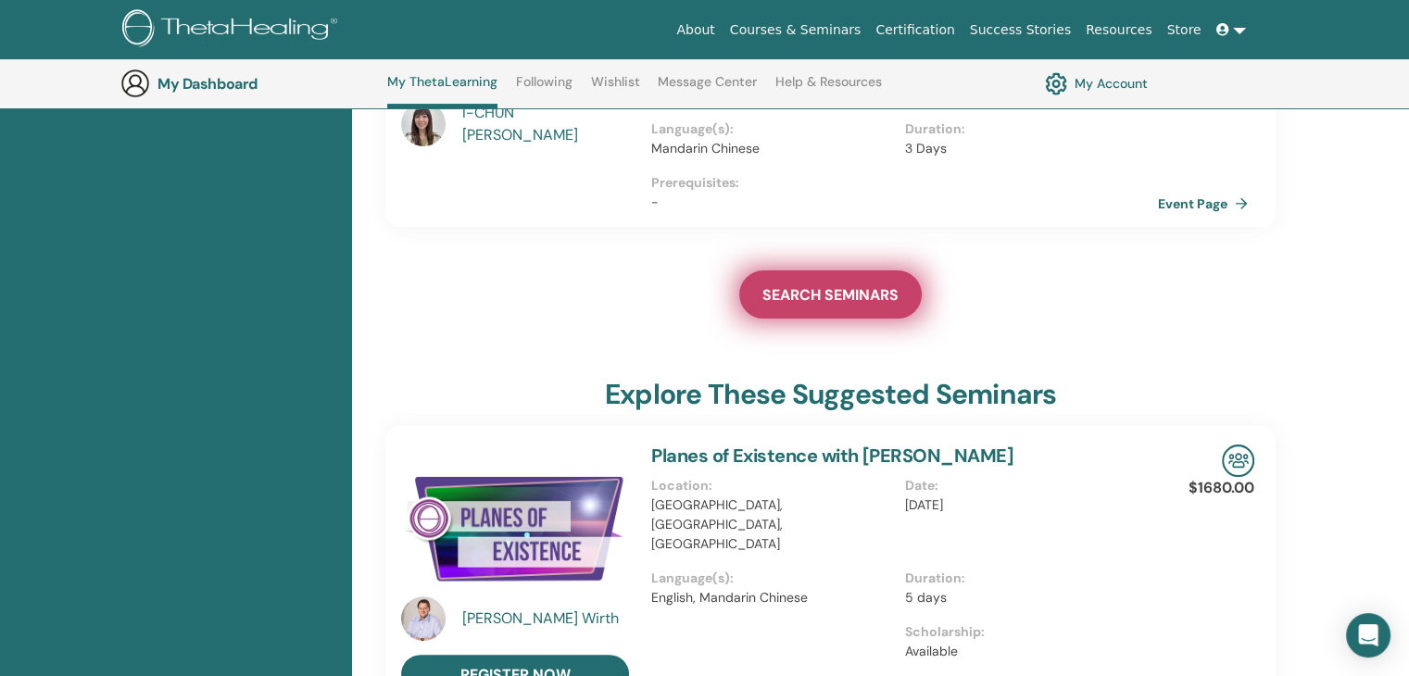
click at [848, 270] on link "SEARCH SEMINARS" at bounding box center [830, 294] width 182 height 48
